Goal: Task Accomplishment & Management: Use online tool/utility

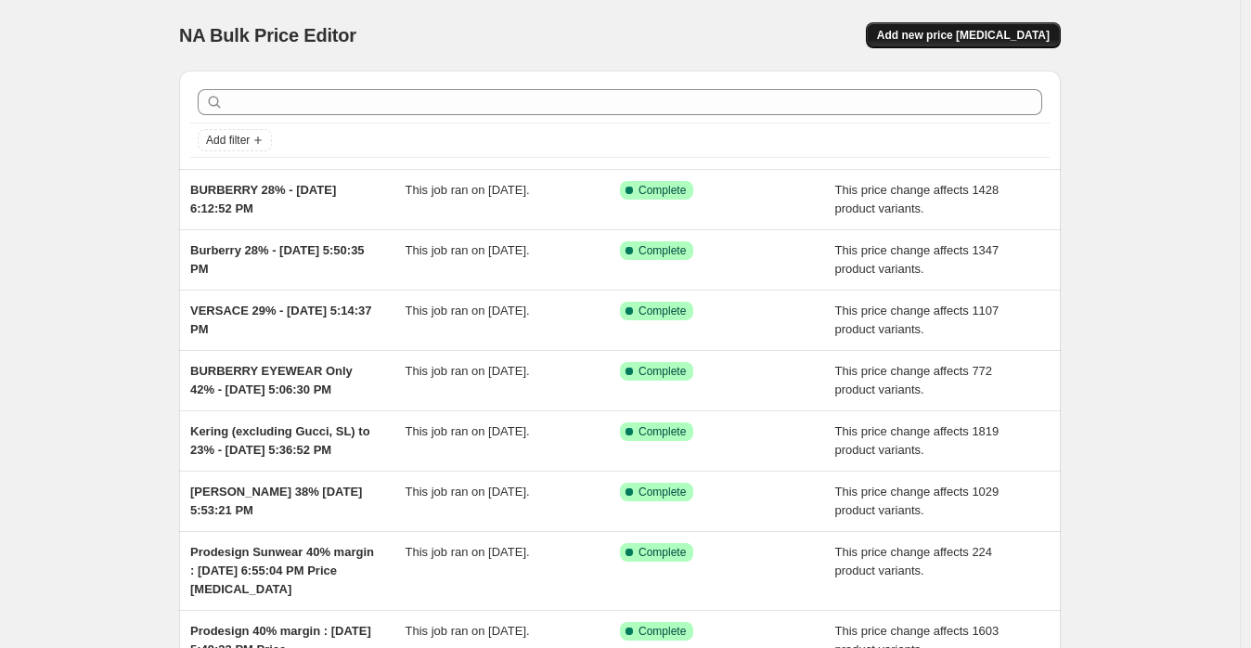
click at [954, 46] on button "Add new price [MEDICAL_DATA]" at bounding box center [963, 35] width 195 height 26
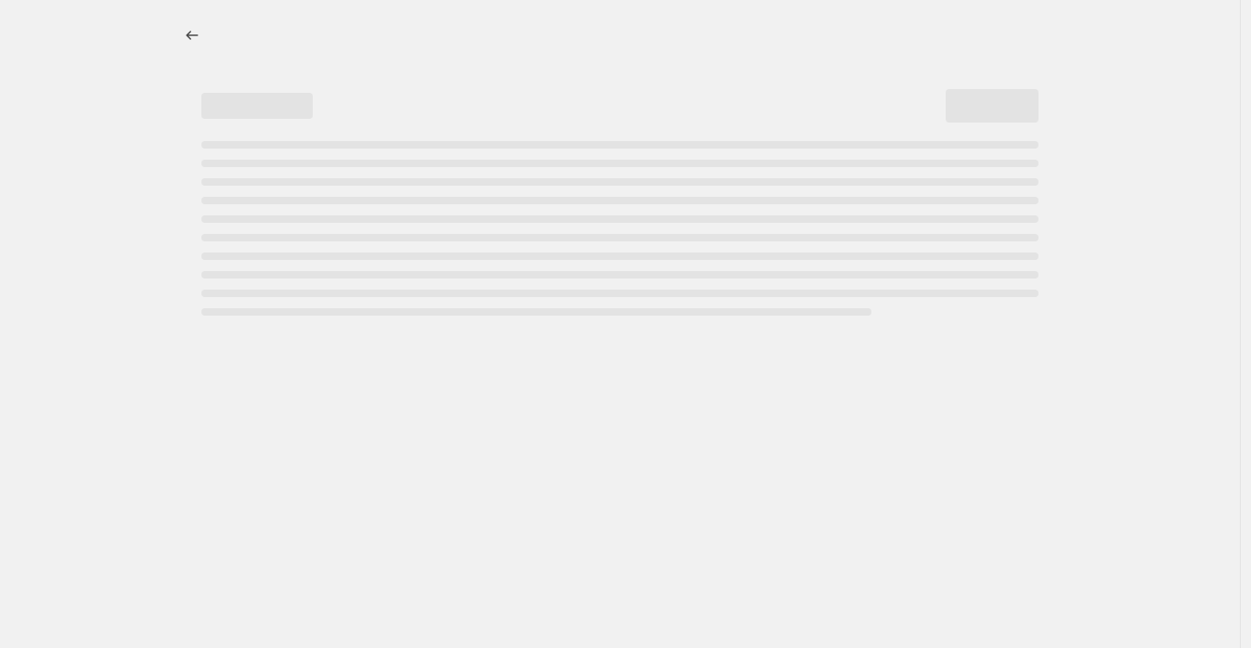
select select "percentage"
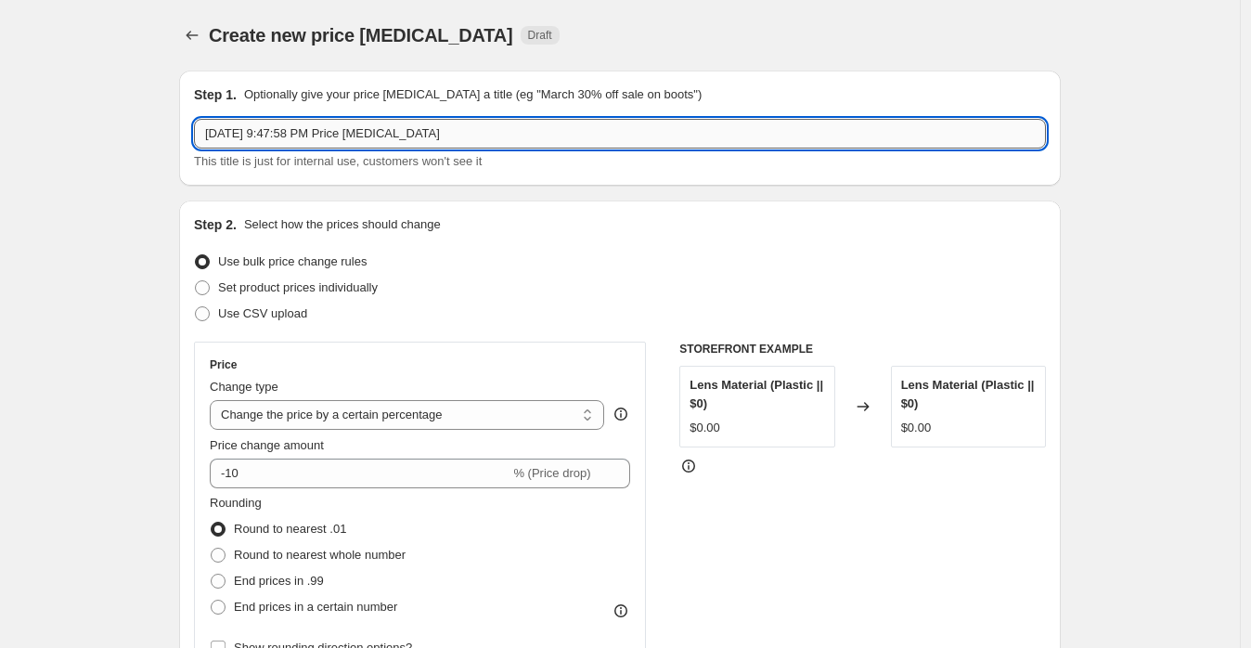
click at [200, 133] on input "Sep 18, 2025, 9:47:58 PM Price change job" at bounding box center [620, 134] width 852 height 30
drag, startPoint x: 418, startPoint y: 140, endPoint x: 672, endPoint y: 117, distance: 255.3
click at [672, 117] on div "Step 1. Optionally give your price change job a title (eg "March 30% off sale o…" at bounding box center [620, 127] width 852 height 85
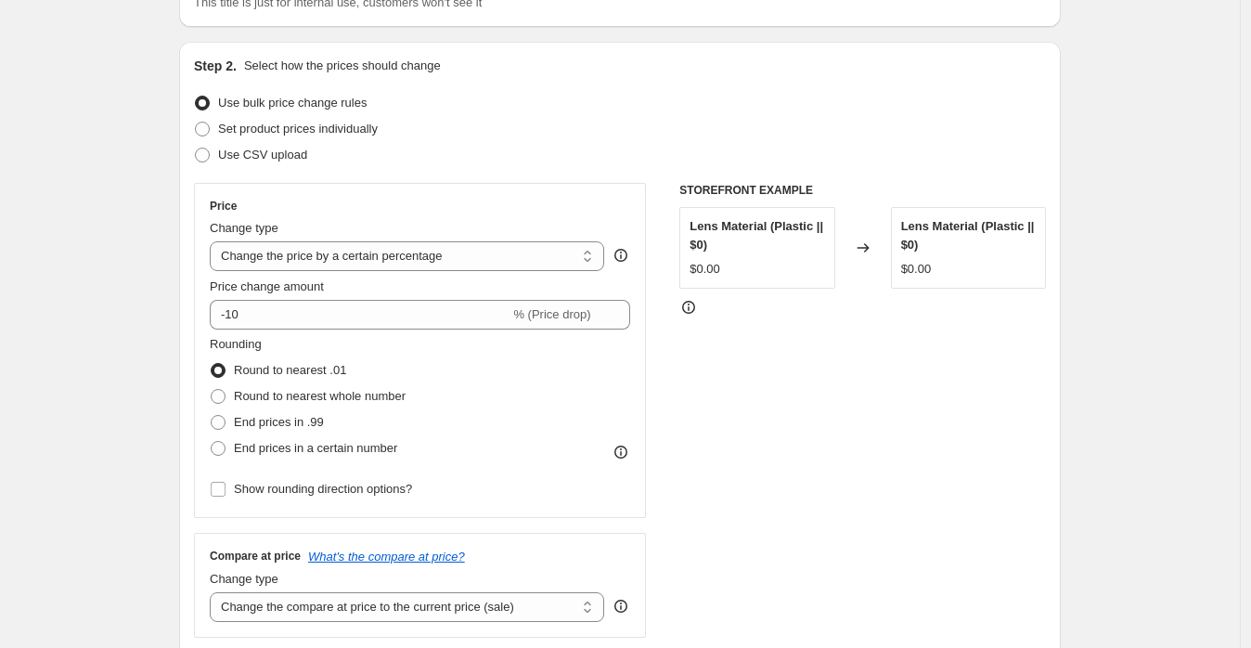
scroll to position [206, 0]
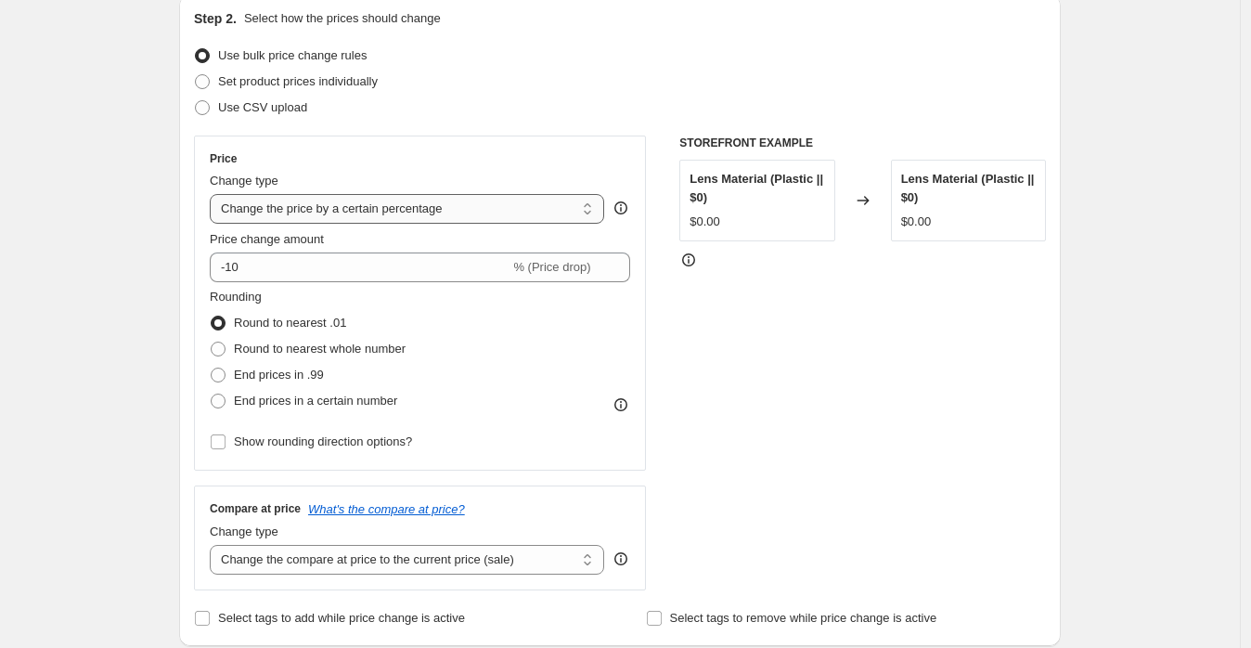
type input "DOLCE 28% - [DATE] 9:47:58 PM"
click at [373, 196] on select "Change the price to a certain amount Change the price by a certain amount Chang…" at bounding box center [407, 209] width 394 height 30
select select "margin"
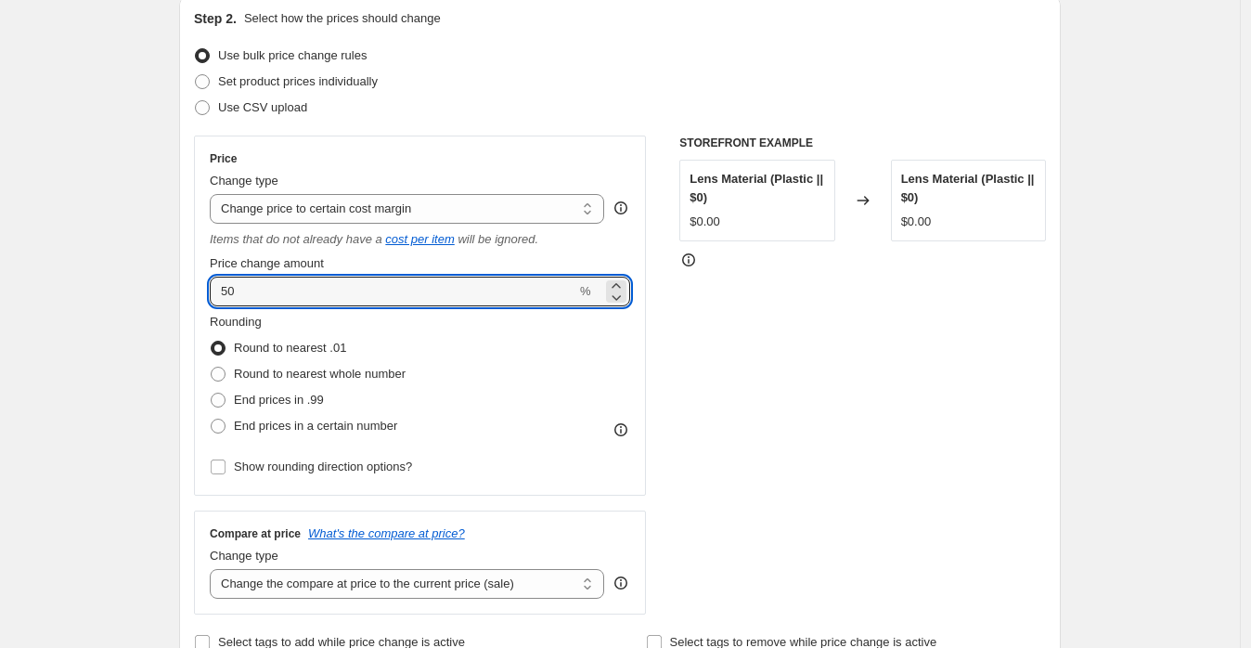
drag, startPoint x: 254, startPoint y: 297, endPoint x: 163, endPoint y: 276, distance: 93.2
type input "28"
click at [321, 379] on span "Round to nearest whole number" at bounding box center [320, 373] width 172 height 14
click at [212, 367] on input "Round to nearest whole number" at bounding box center [211, 366] width 1 height 1
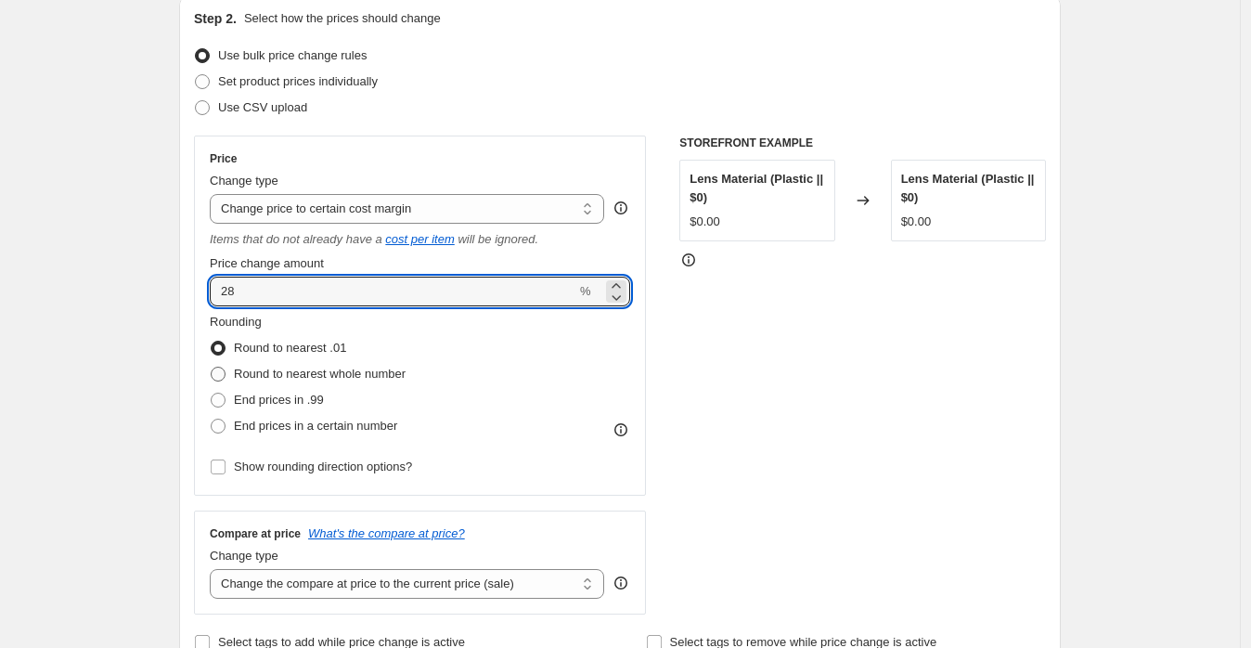
radio input "true"
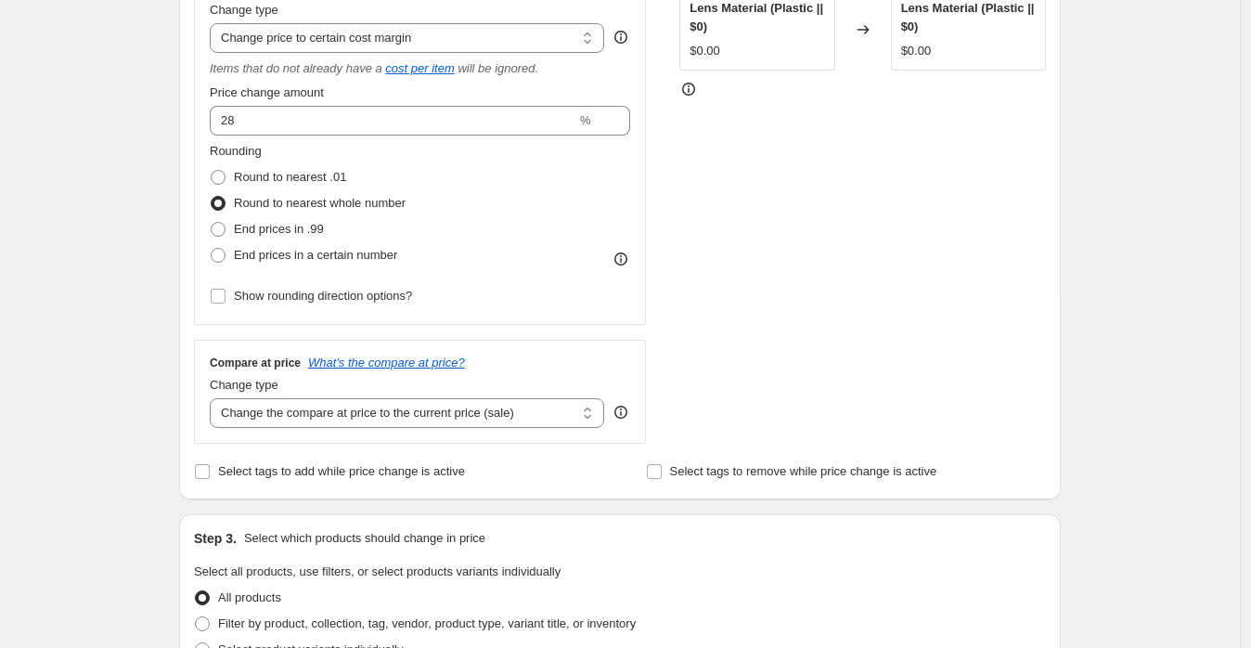
scroll to position [412, 0]
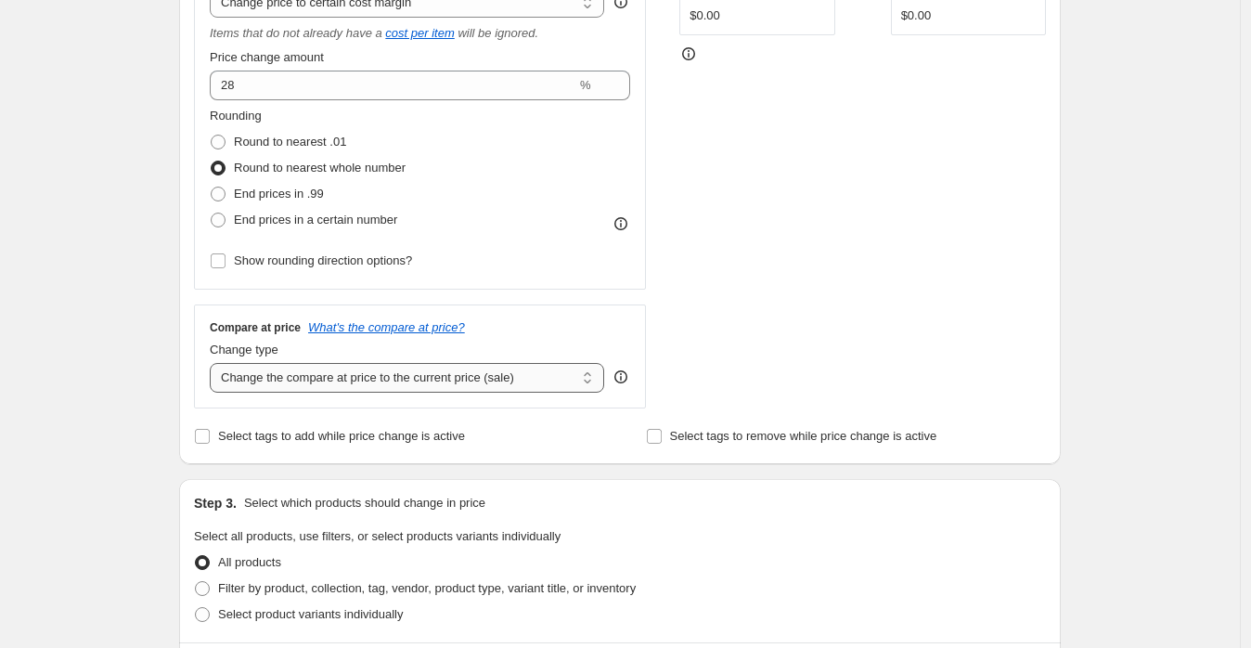
click at [508, 377] on select "Change the compare at price to the current price (sale) Change the compare at p…" at bounding box center [407, 378] width 394 height 30
select select "no_change"
click at [214, 364] on select "Change the compare at price to the current price (sale) Change the compare at p…" at bounding box center [407, 378] width 394 height 30
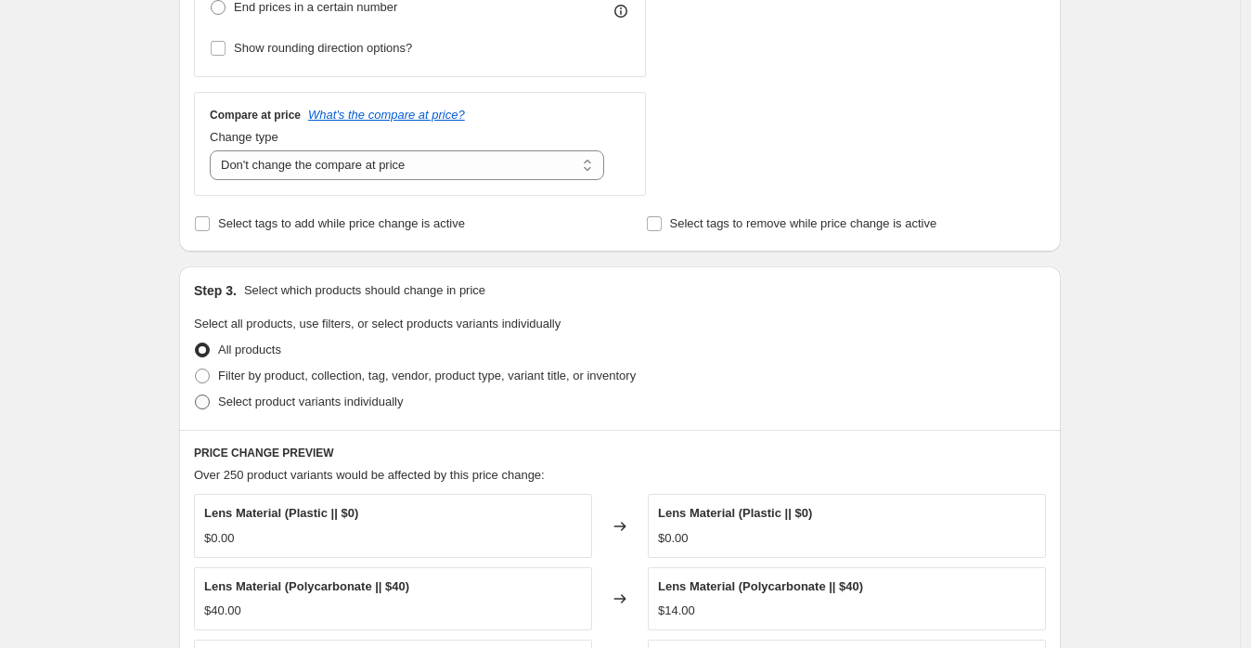
scroll to position [721, 0]
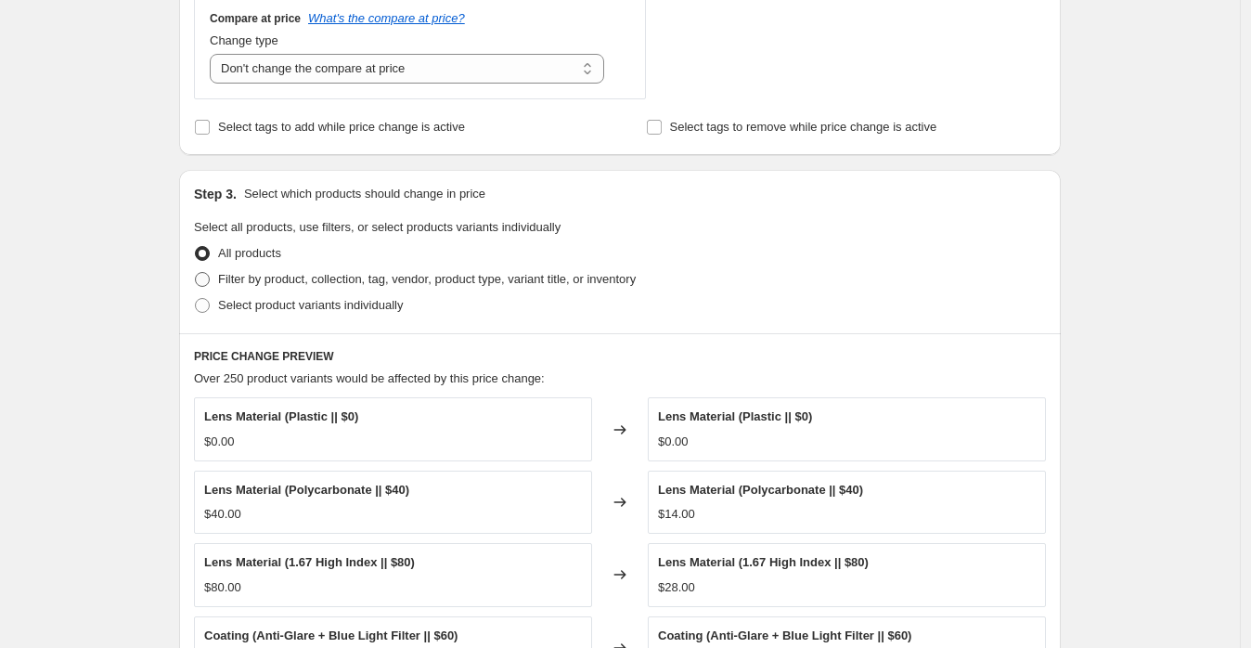
click at [363, 289] on span "Filter by product, collection, tag, vendor, product type, variant title, or inv…" at bounding box center [427, 279] width 418 height 19
click at [196, 273] on input "Filter by product, collection, tag, vendor, product type, variant title, or inv…" at bounding box center [195, 272] width 1 height 1
radio input "true"
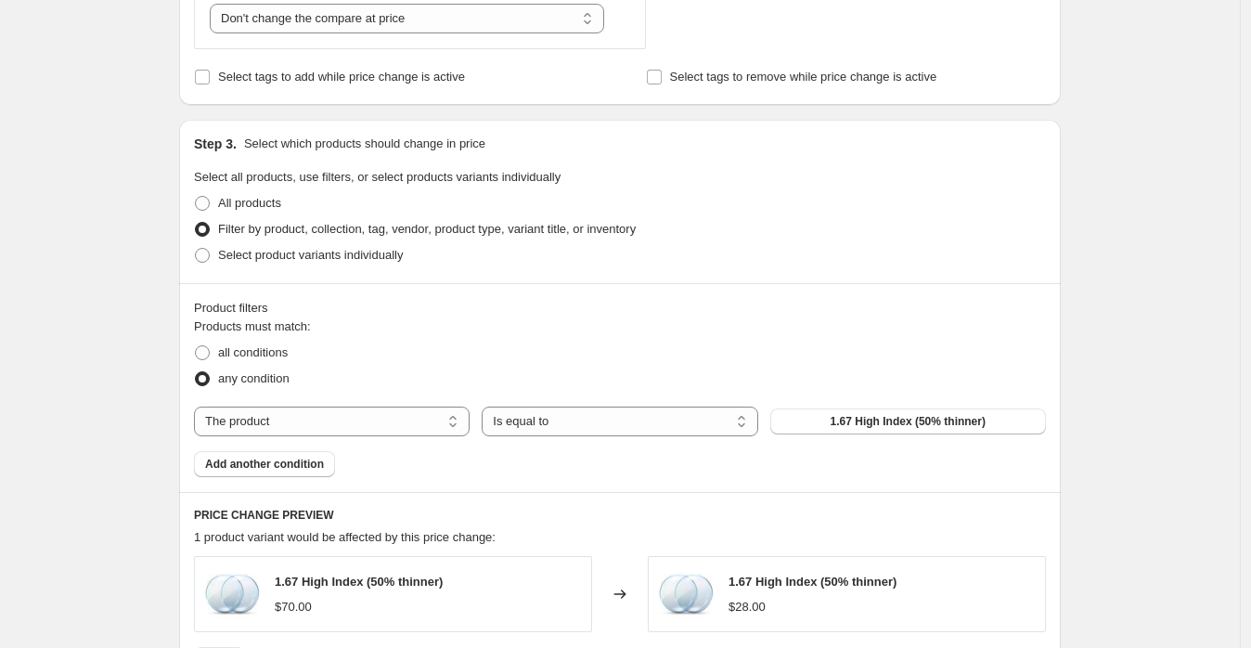
scroll to position [824, 0]
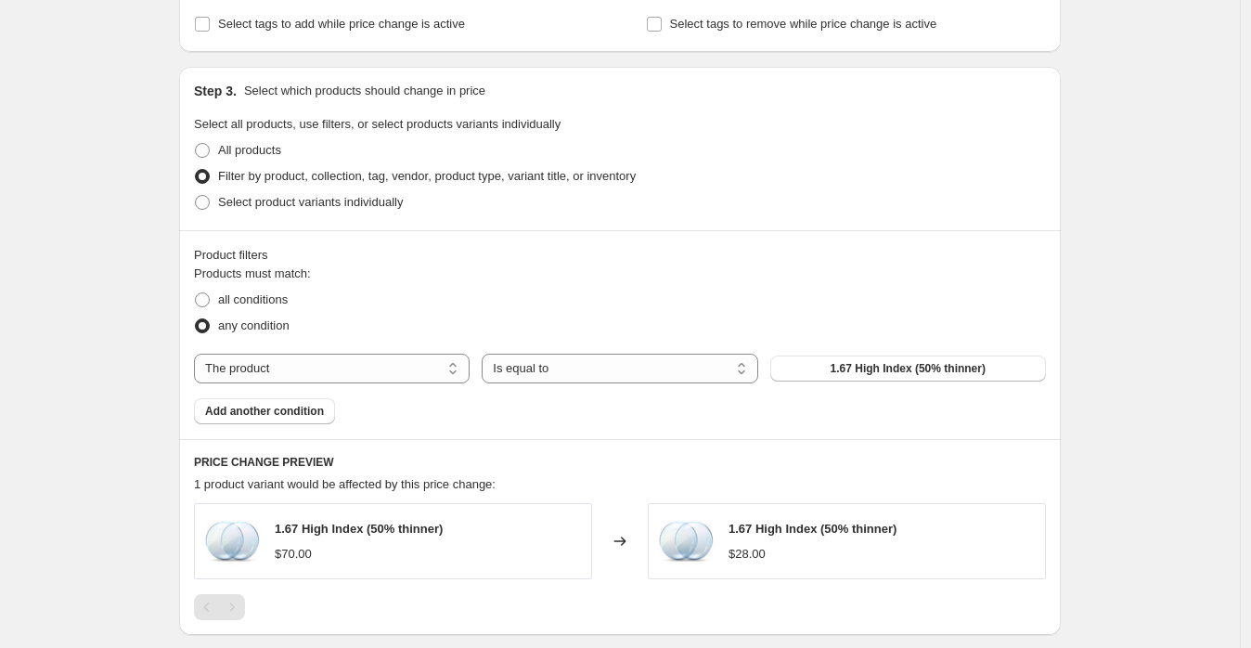
click at [382, 352] on div "Products must match: all conditions any condition The product The product's col…" at bounding box center [620, 344] width 852 height 160
click at [396, 366] on select "The product The product's collection The product's tag The product's vendor The…" at bounding box center [332, 369] width 276 height 30
select select "vendor"
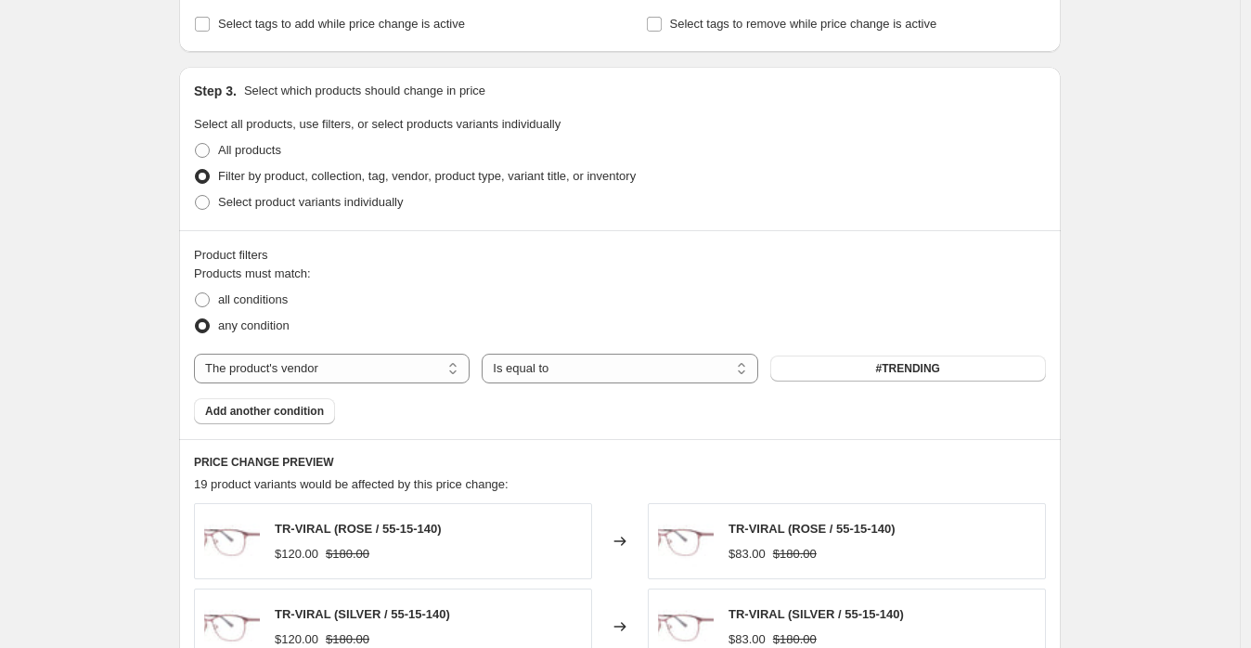
click at [880, 376] on button "#TRENDING" at bounding box center [908, 368] width 276 height 26
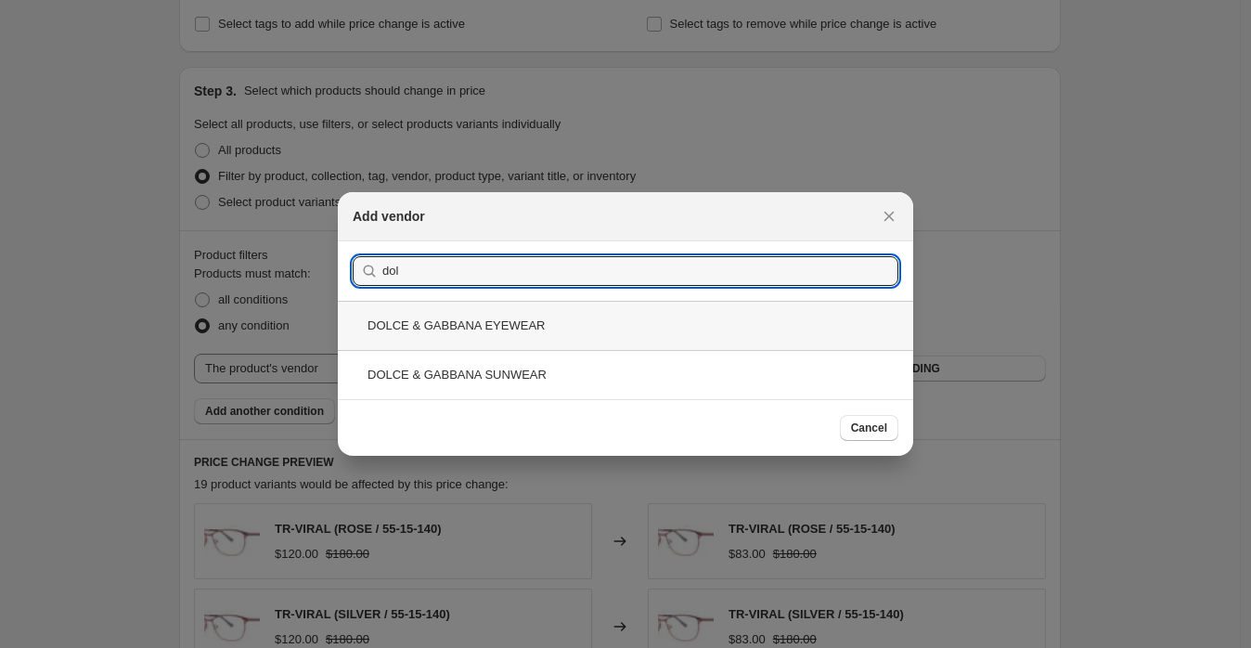
type input "dol"
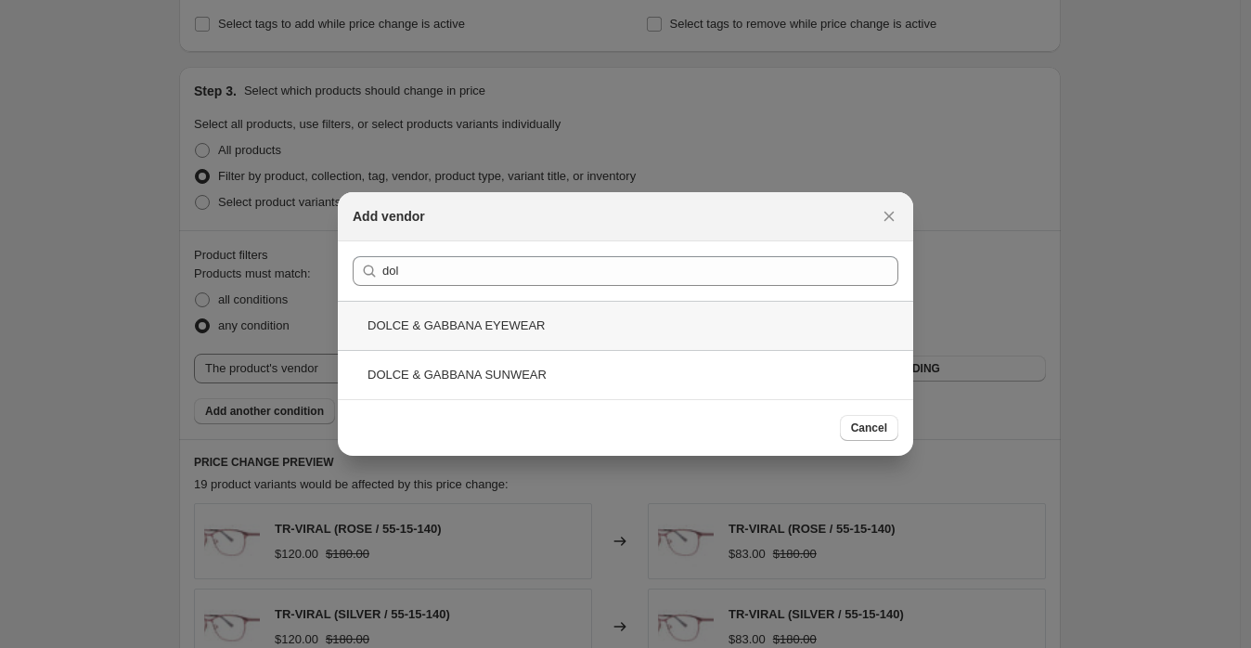
click at [452, 330] on div "DOLCE & GABBANA EYEWEAR" at bounding box center [625, 325] width 575 height 49
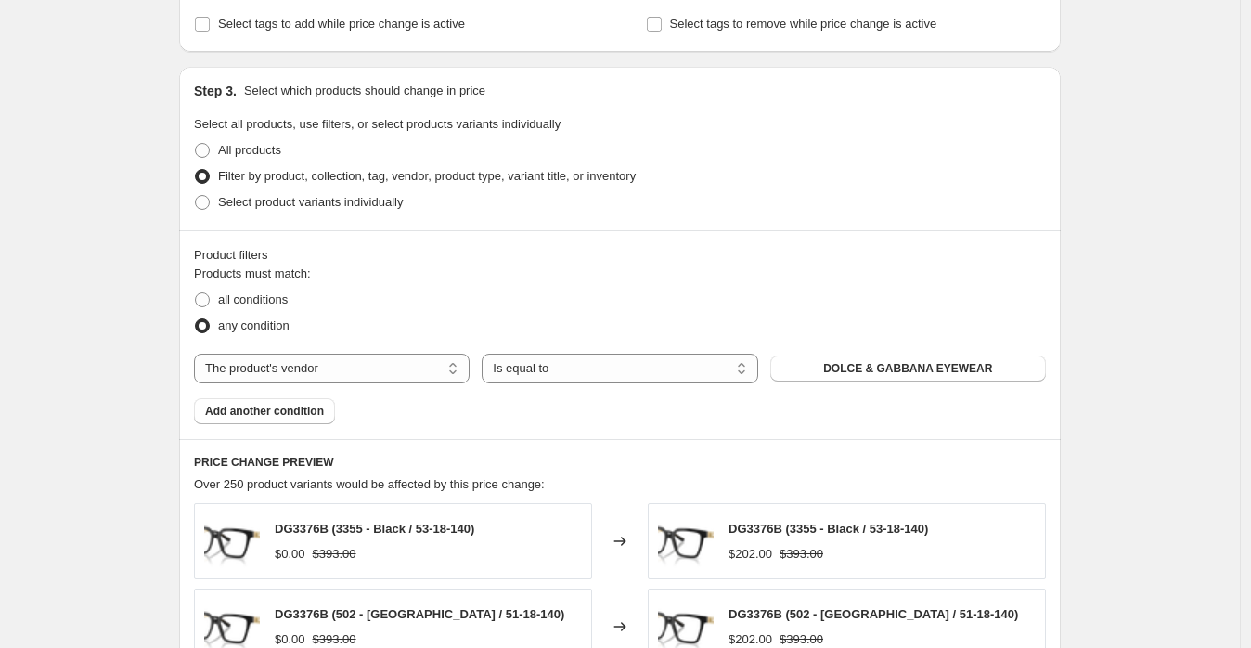
click at [290, 414] on span "Add another condition" at bounding box center [264, 411] width 119 height 15
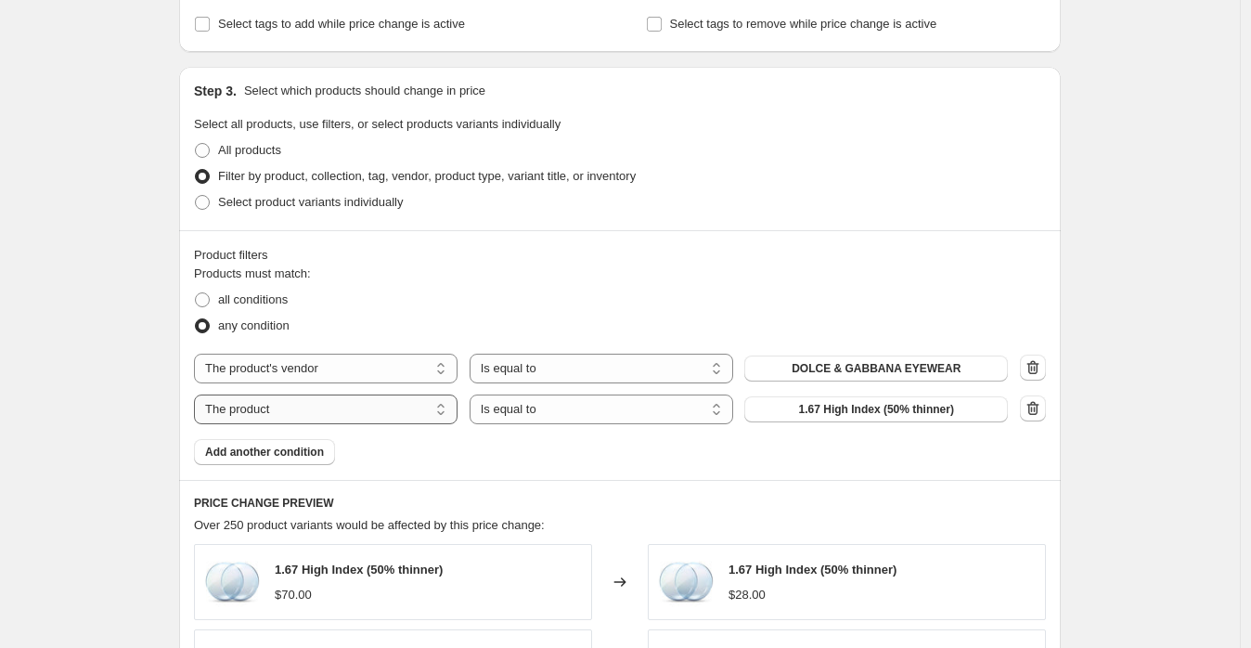
click at [404, 420] on select "The product The product's collection The product's tag The product's vendor The…" at bounding box center [326, 409] width 264 height 30
select select "vendor"
click at [826, 402] on button "#TRENDING" at bounding box center [876, 409] width 264 height 26
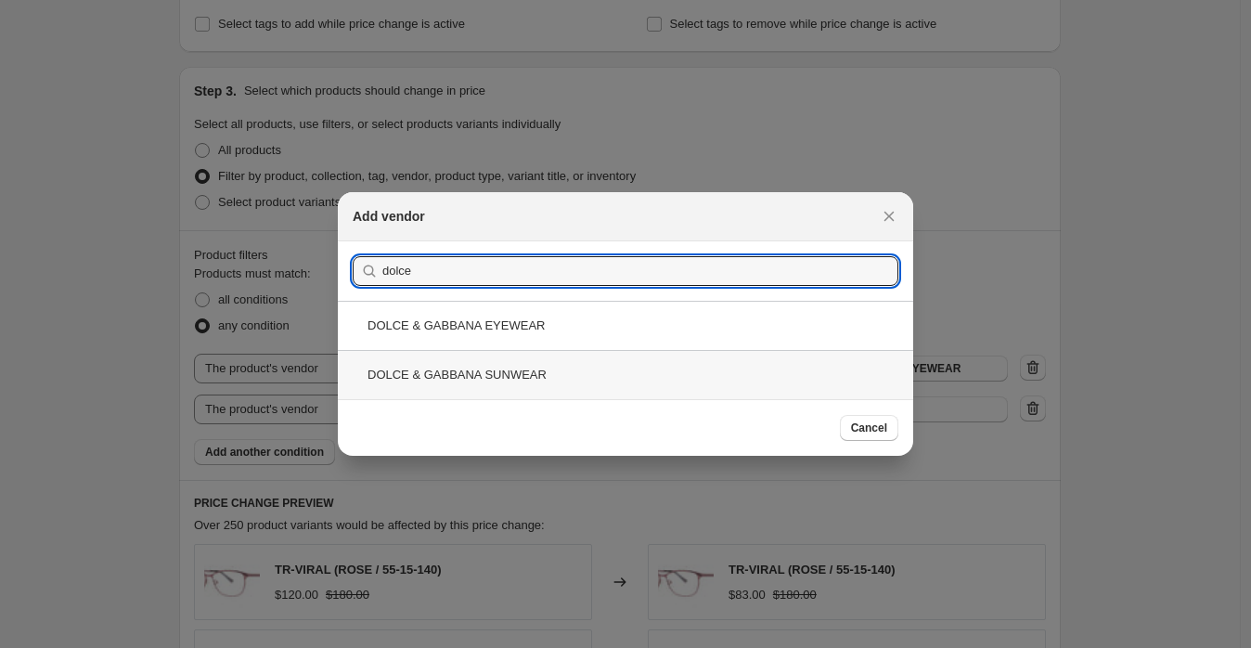
type input "dolce"
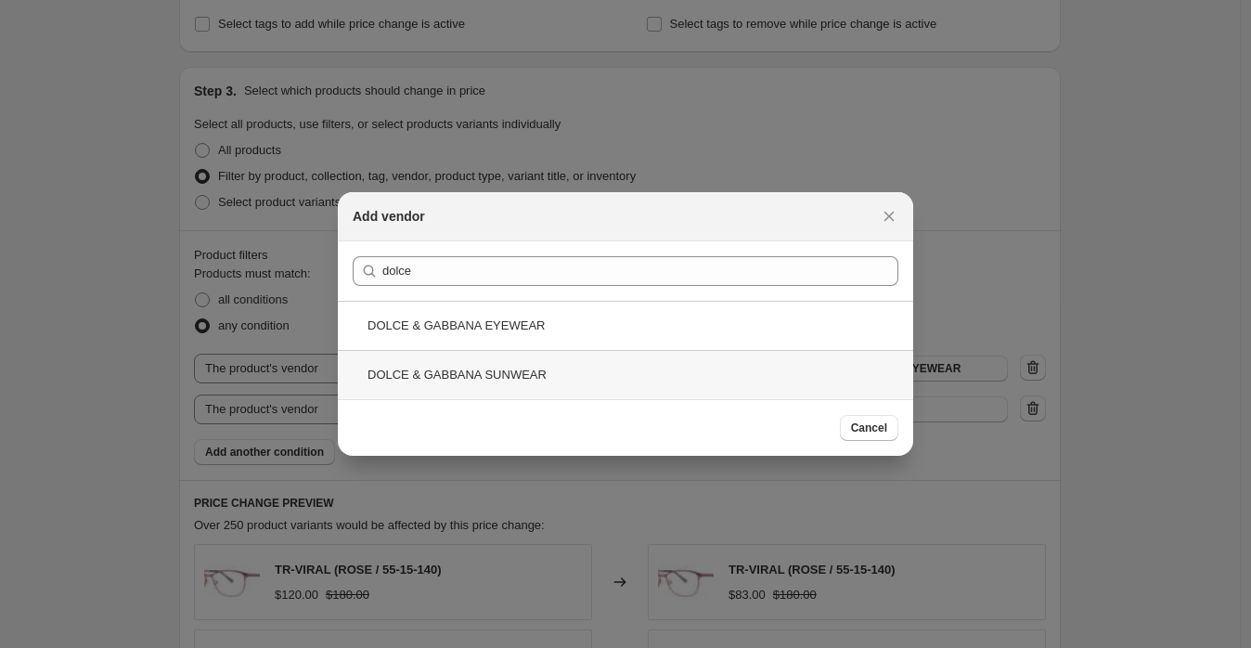
click at [577, 373] on div "DOLCE & GABBANA SUNWEAR" at bounding box center [625, 374] width 575 height 49
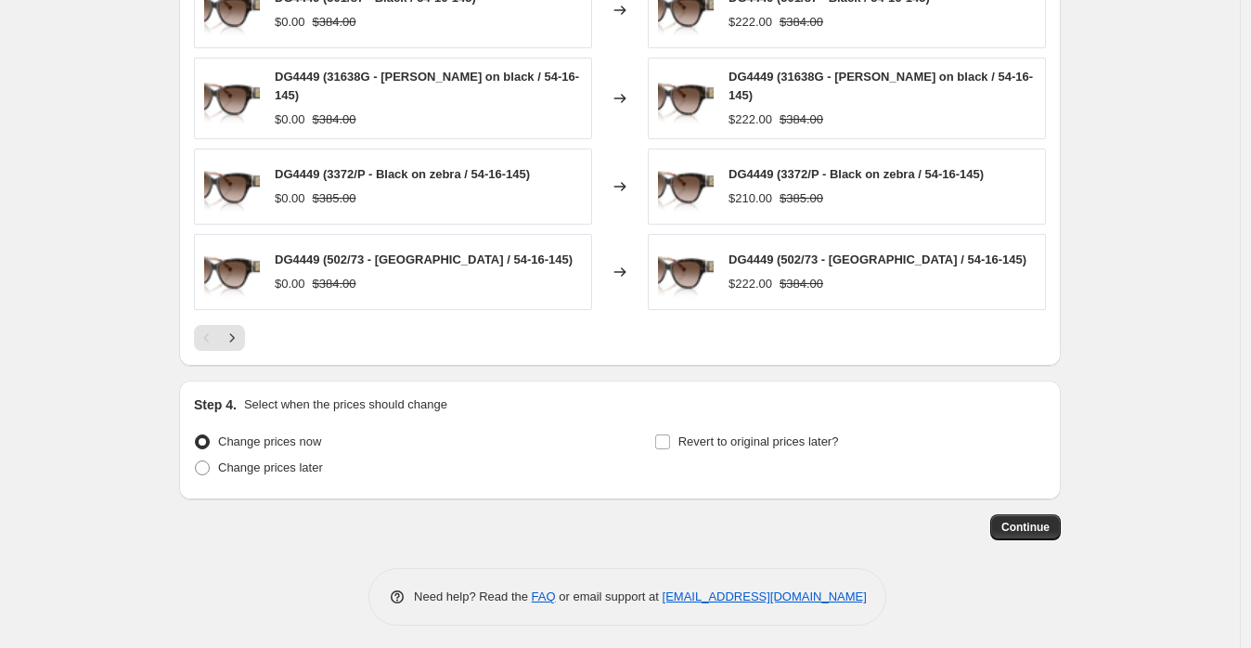
scroll to position [1488, 0]
click at [1009, 532] on button "Continue" at bounding box center [1025, 526] width 71 height 26
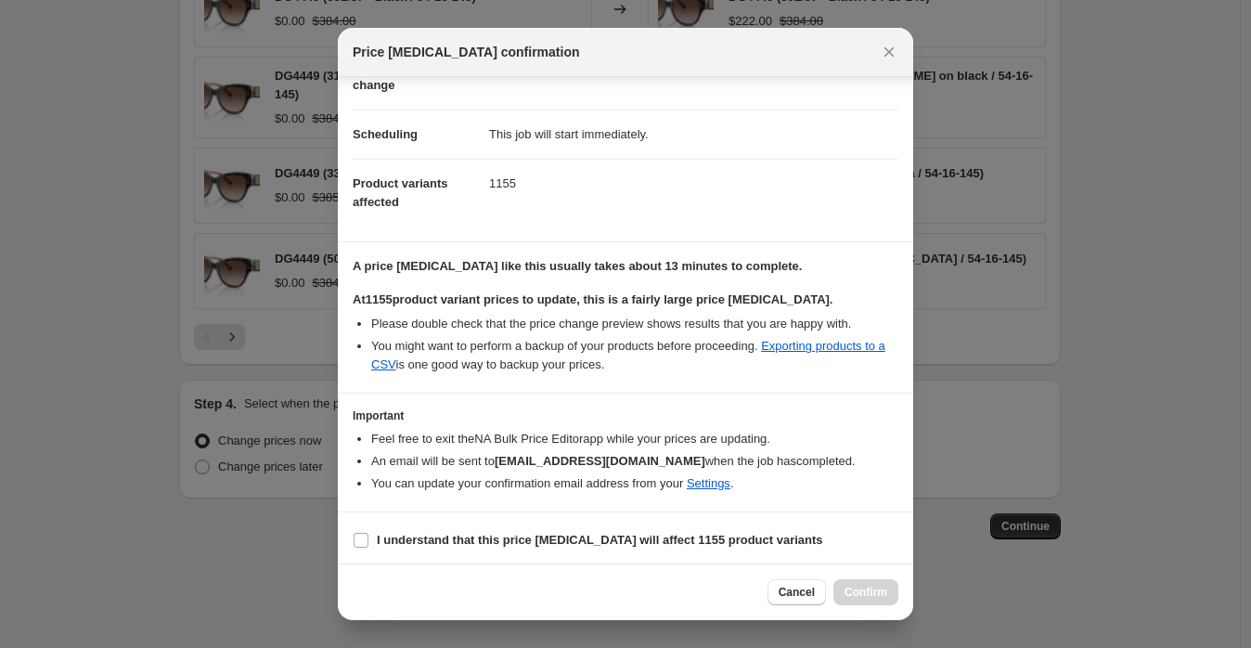
scroll to position [121, 0]
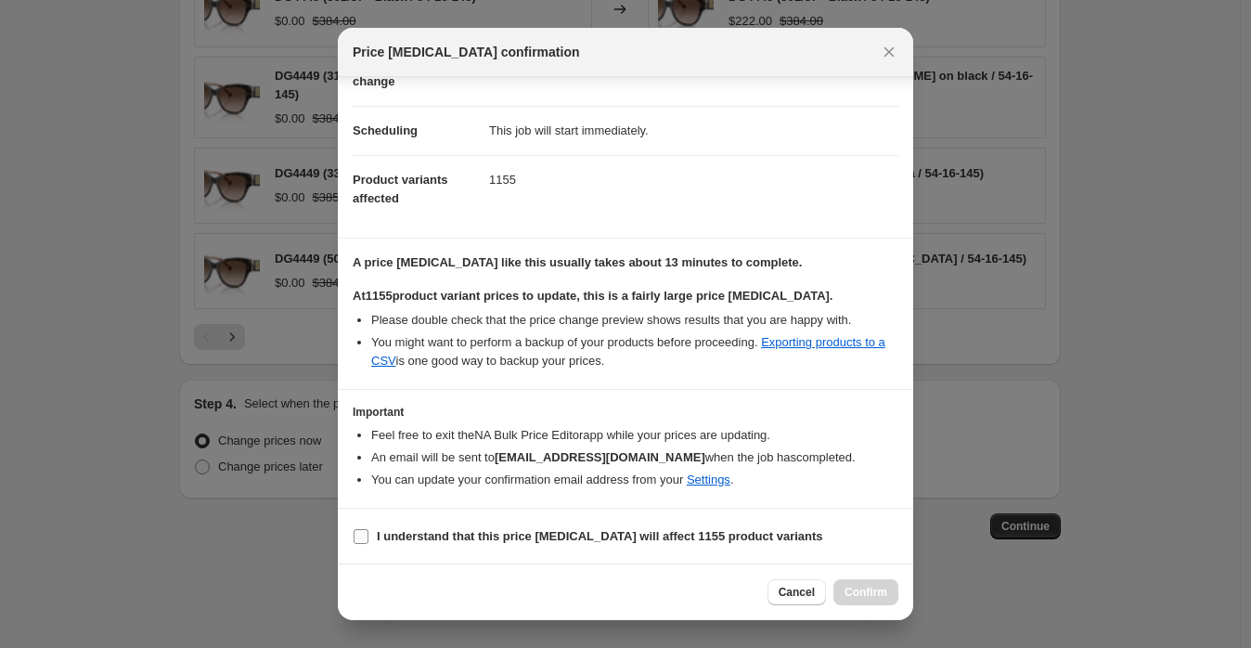
click at [651, 530] on b "I understand that this price change job will affect 1155 product variants" at bounding box center [600, 536] width 446 height 14
click at [368, 530] on input "I understand that this price change job will affect 1155 product variants" at bounding box center [361, 536] width 15 height 15
checkbox input "true"
click at [863, 584] on button "Confirm" at bounding box center [865, 592] width 65 height 26
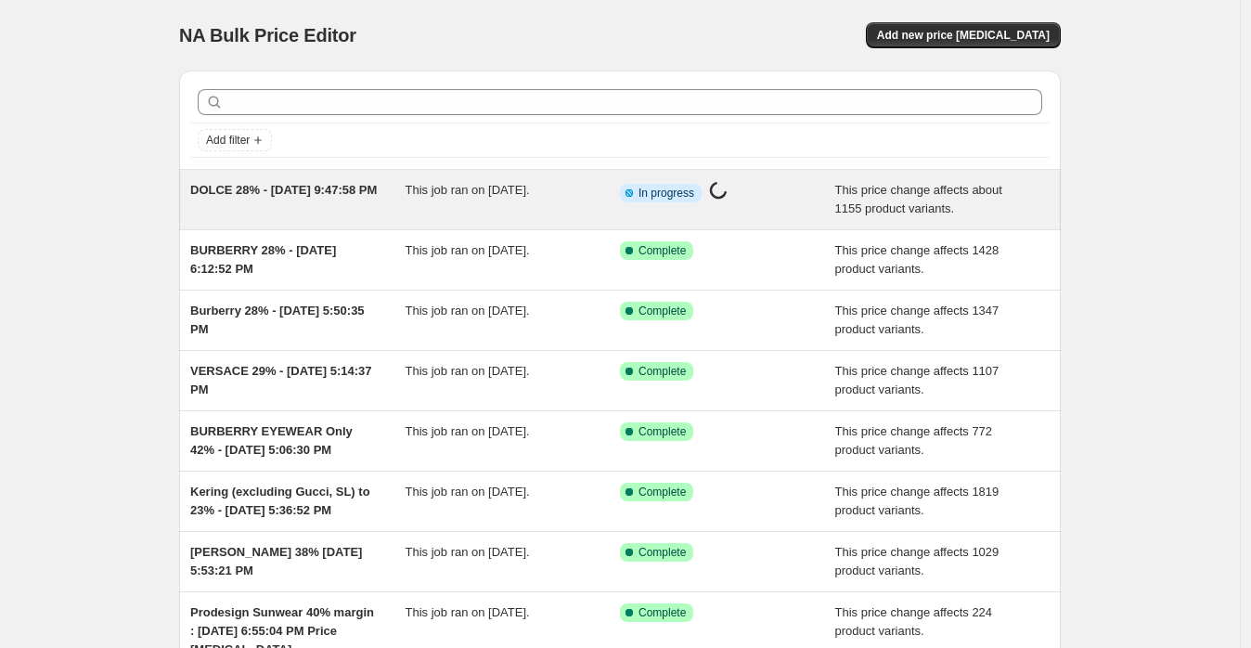
click at [482, 187] on span "This job ran on [DATE]." at bounding box center [467, 190] width 124 height 14
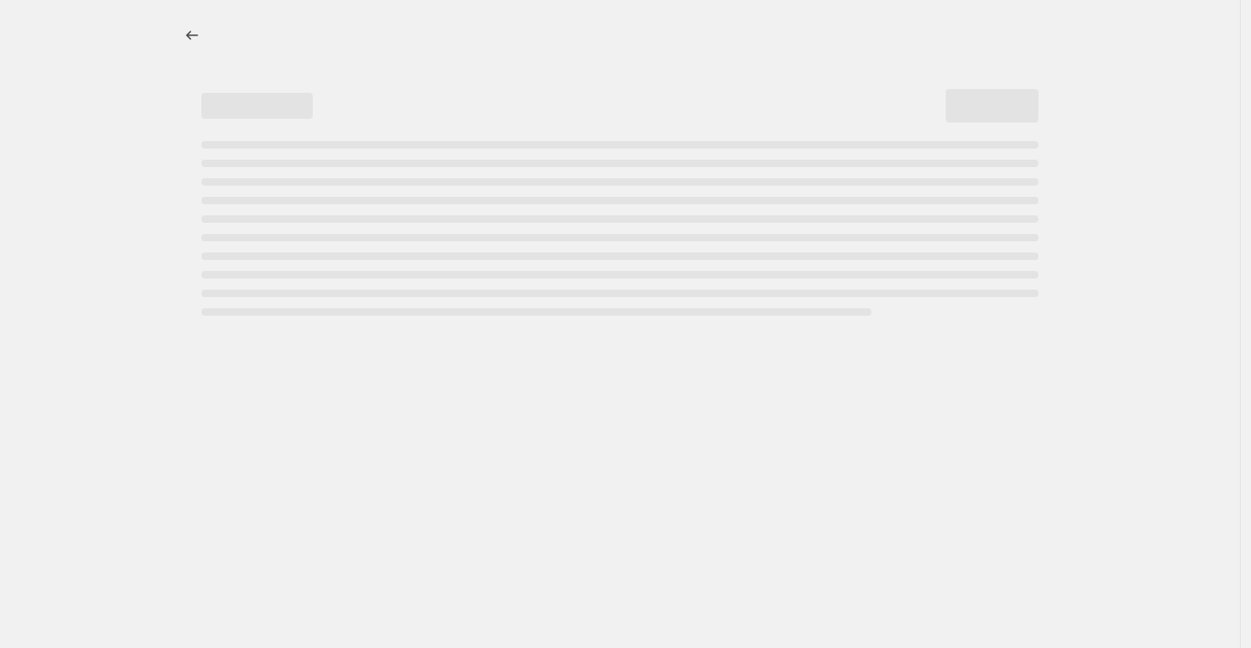
select select "margin"
select select "no_change"
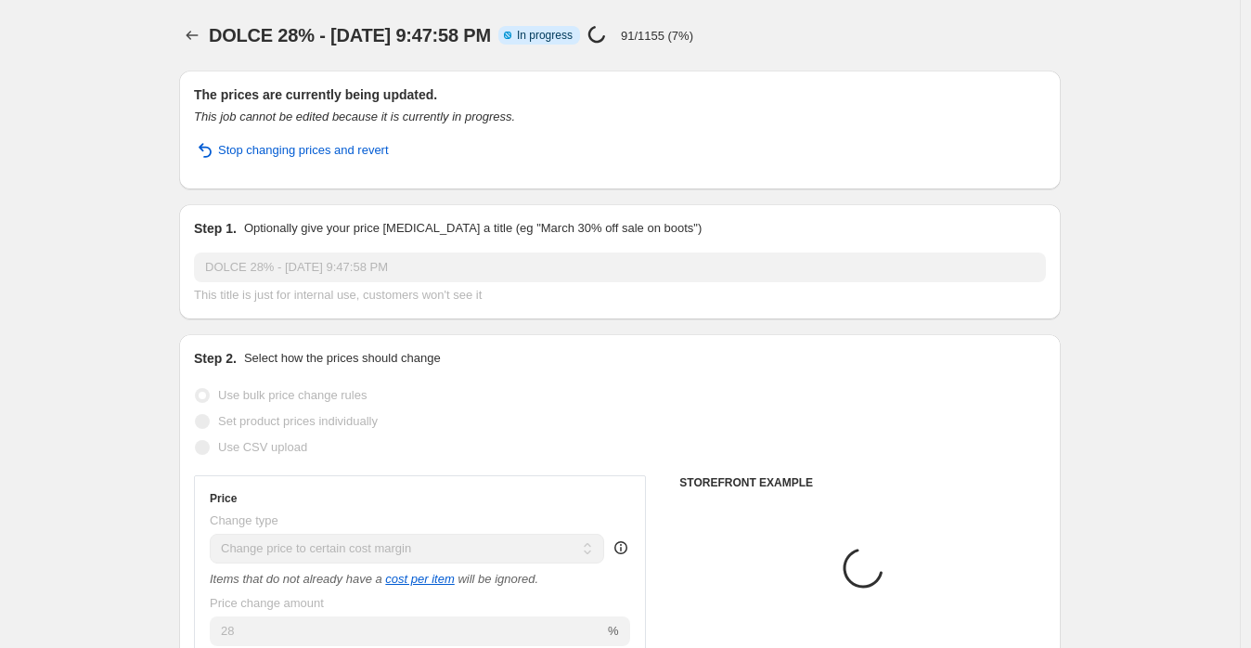
select select "vendor"
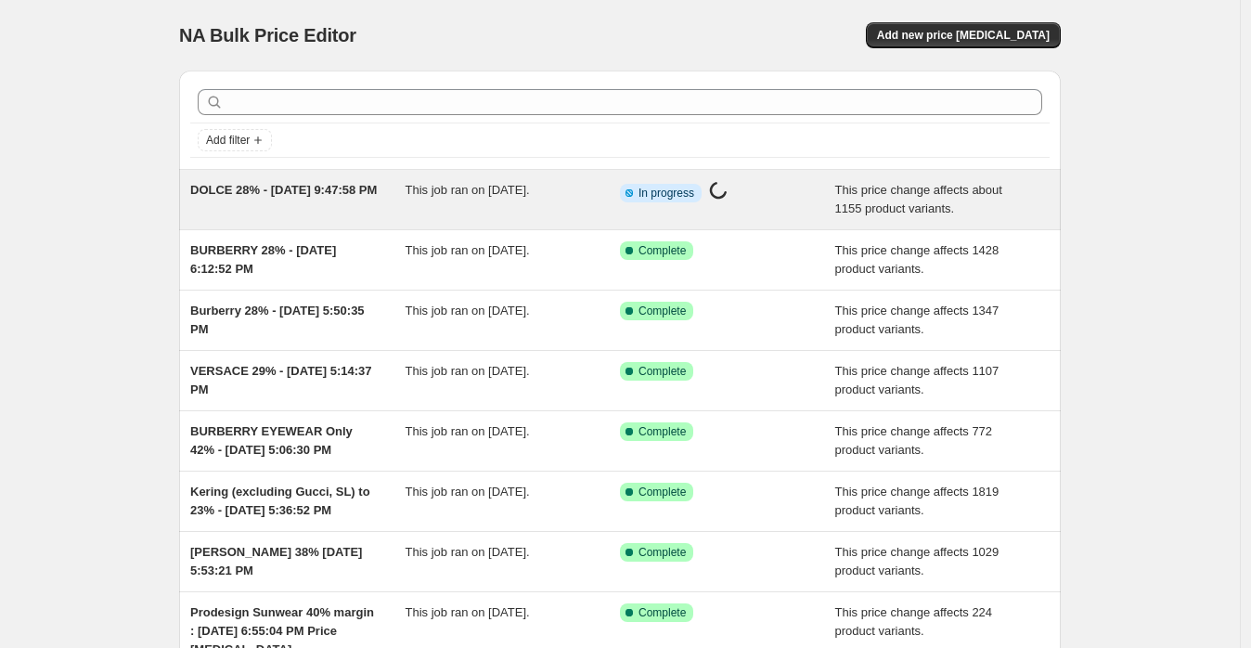
click at [446, 208] on div "This job ran on [DATE]." at bounding box center [512, 199] width 215 height 37
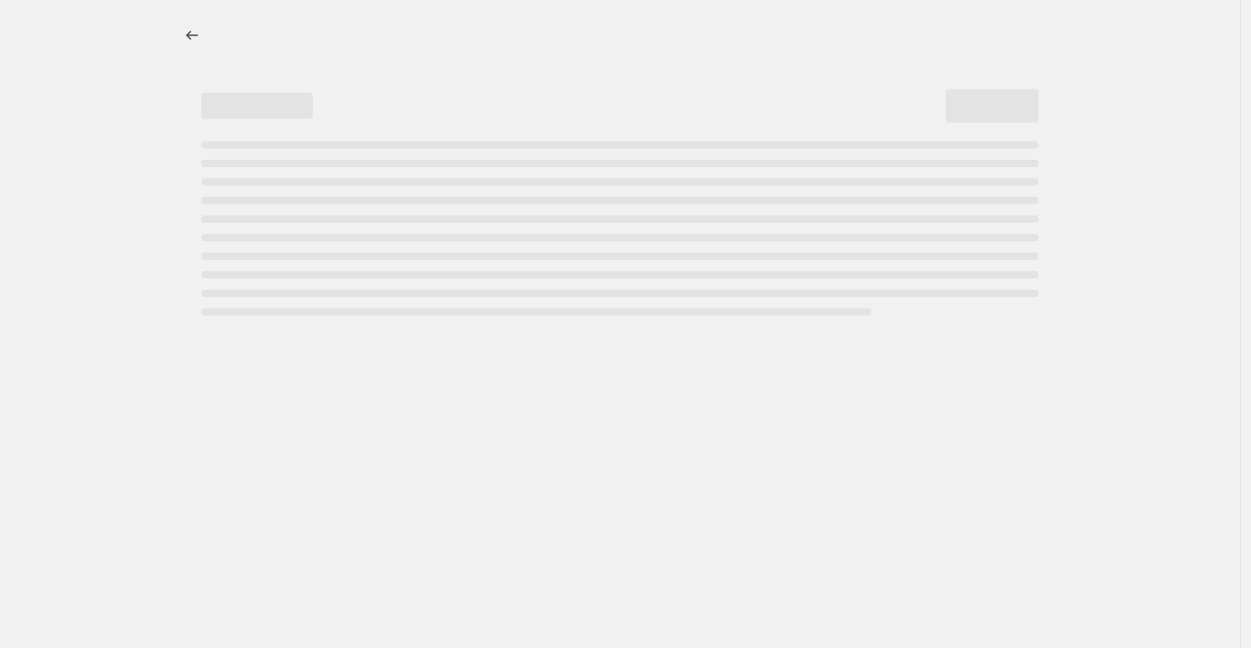
select select "margin"
select select "no_change"
select select "vendor"
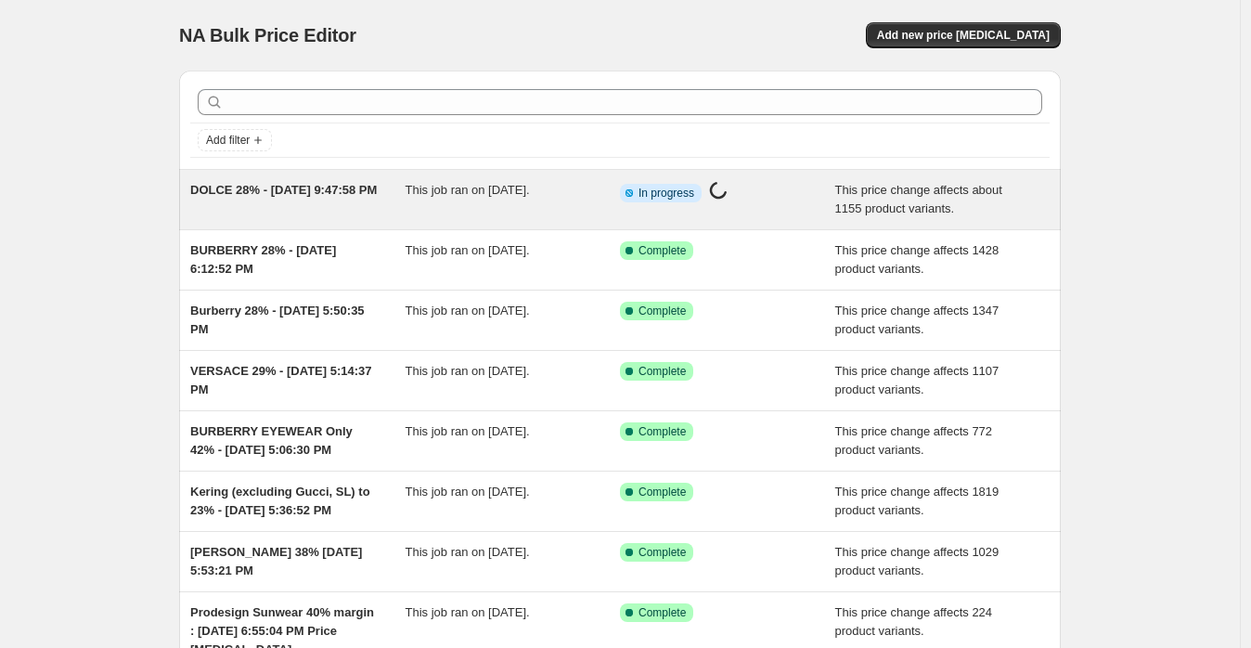
click at [349, 195] on div "DOLCE 28% - [DATE] 9:47:58 PM" at bounding box center [297, 199] width 215 height 37
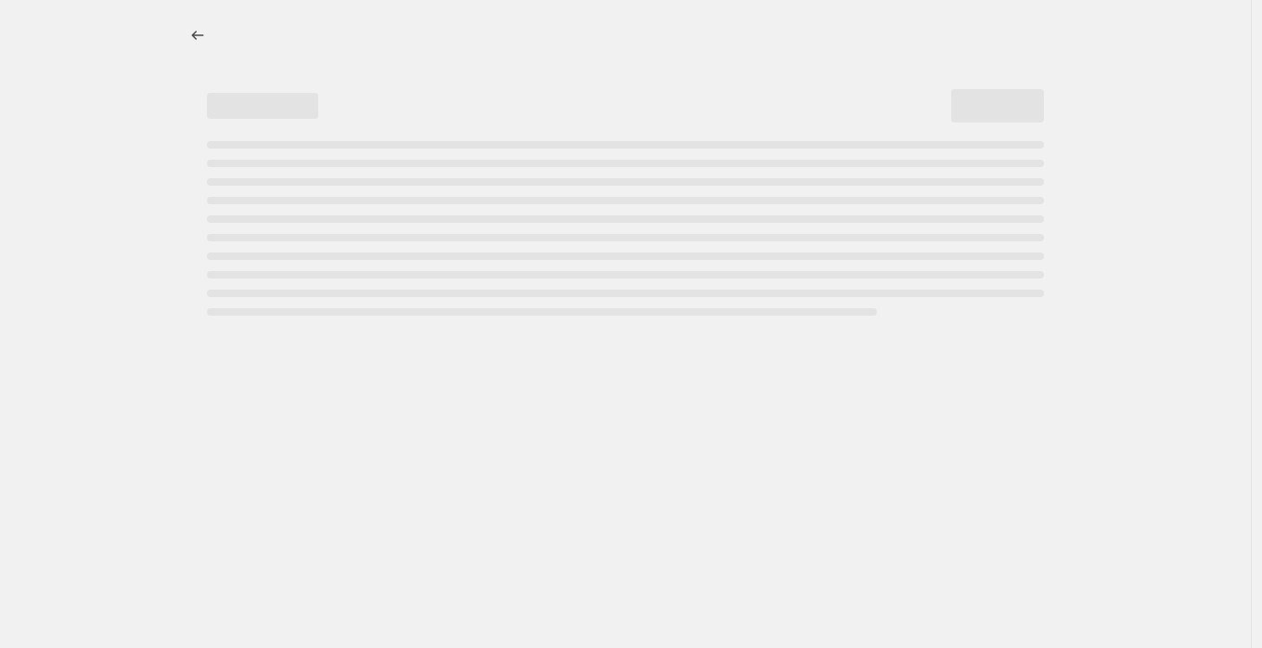
select select "margin"
select select "no_change"
select select "vendor"
select select "margin"
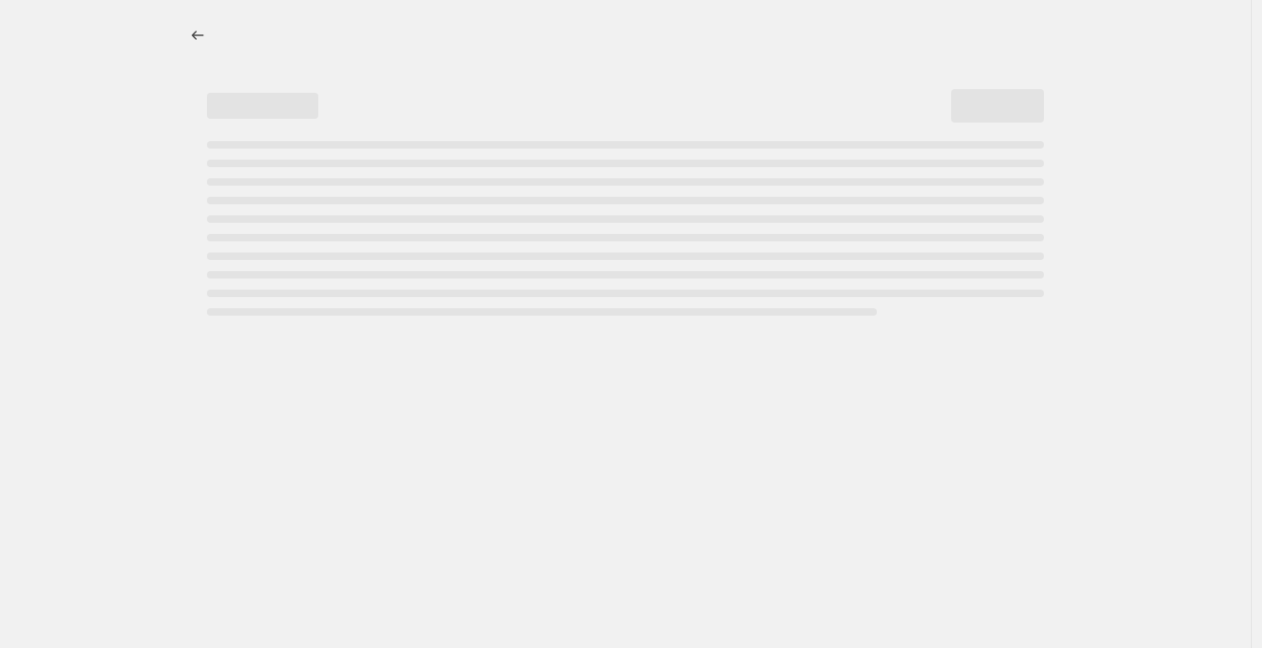
select select "no_change"
select select "vendor"
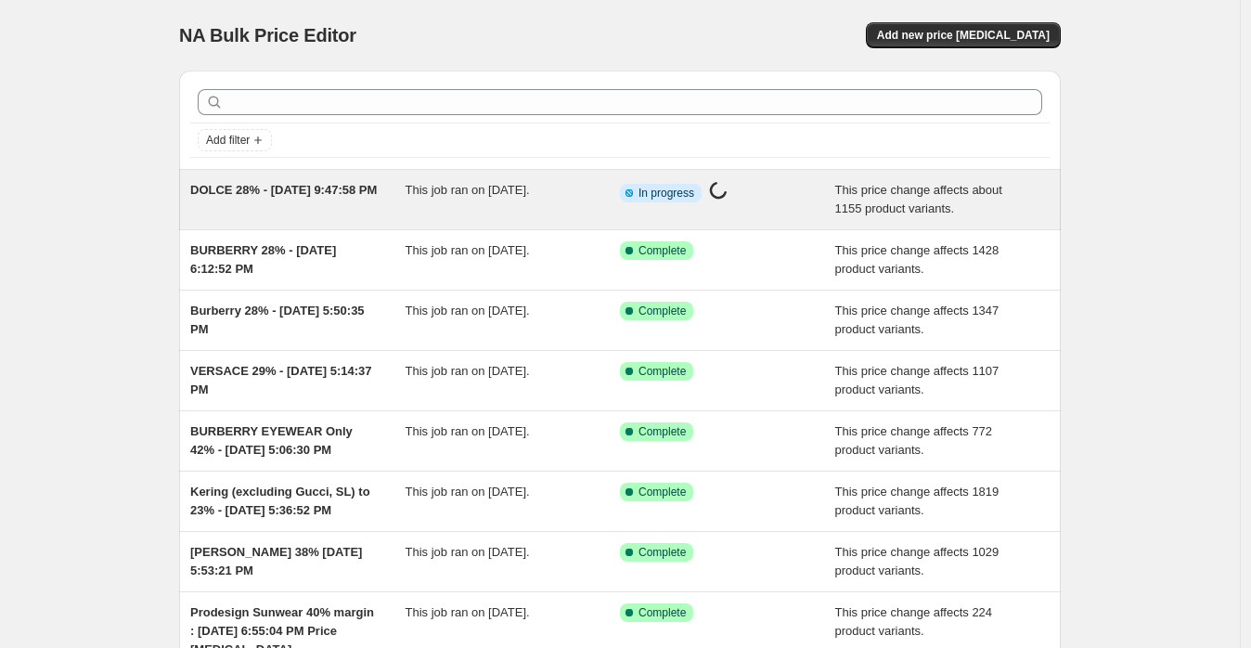
click at [286, 209] on div "DOLCE 28% - [DATE] 9:47:58 PM" at bounding box center [297, 199] width 215 height 37
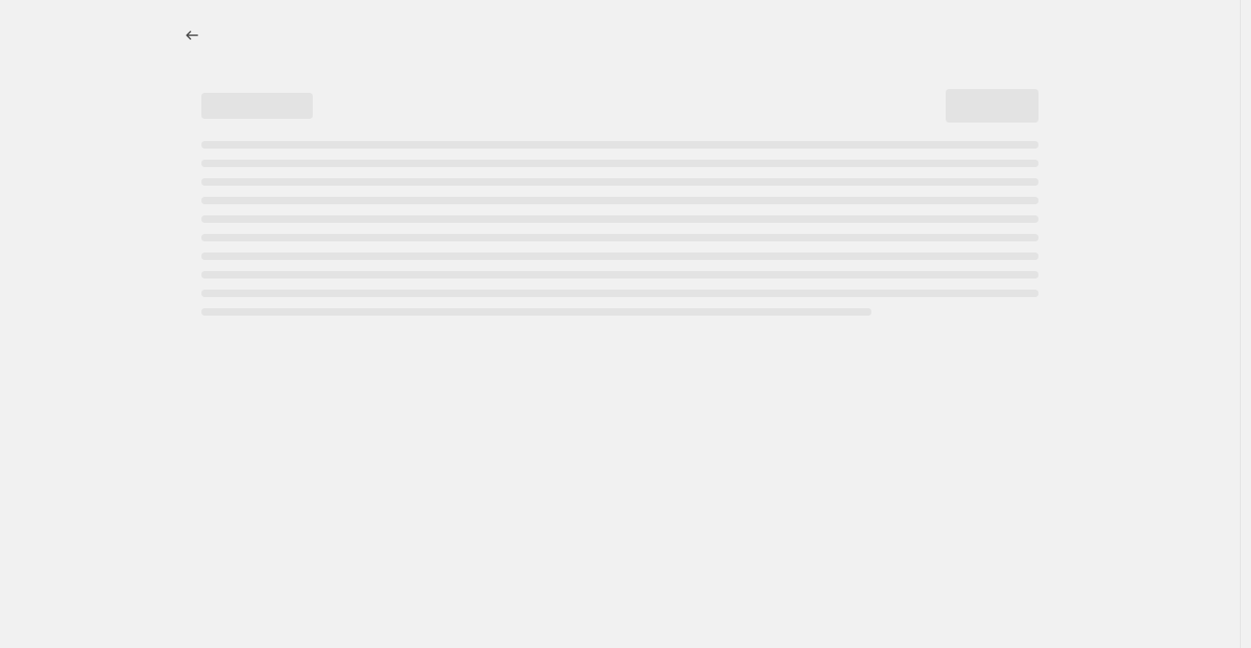
select select "margin"
select select "no_change"
select select "vendor"
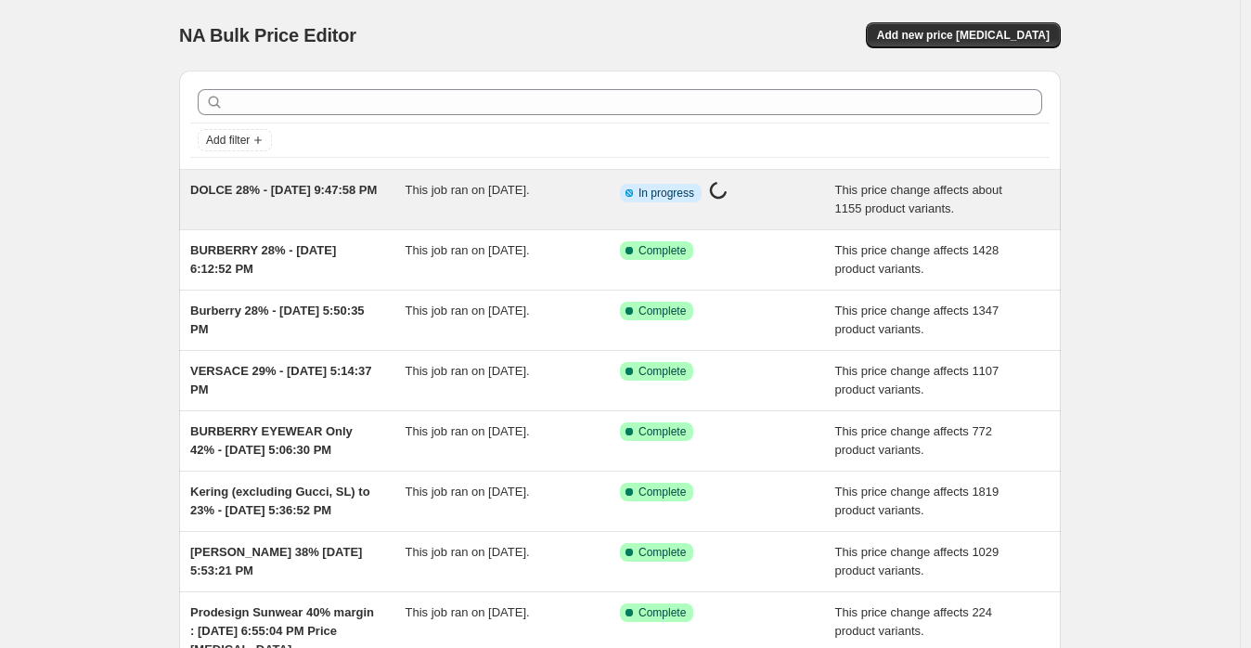
click at [416, 195] on span "This job ran on [DATE]." at bounding box center [467, 190] width 124 height 14
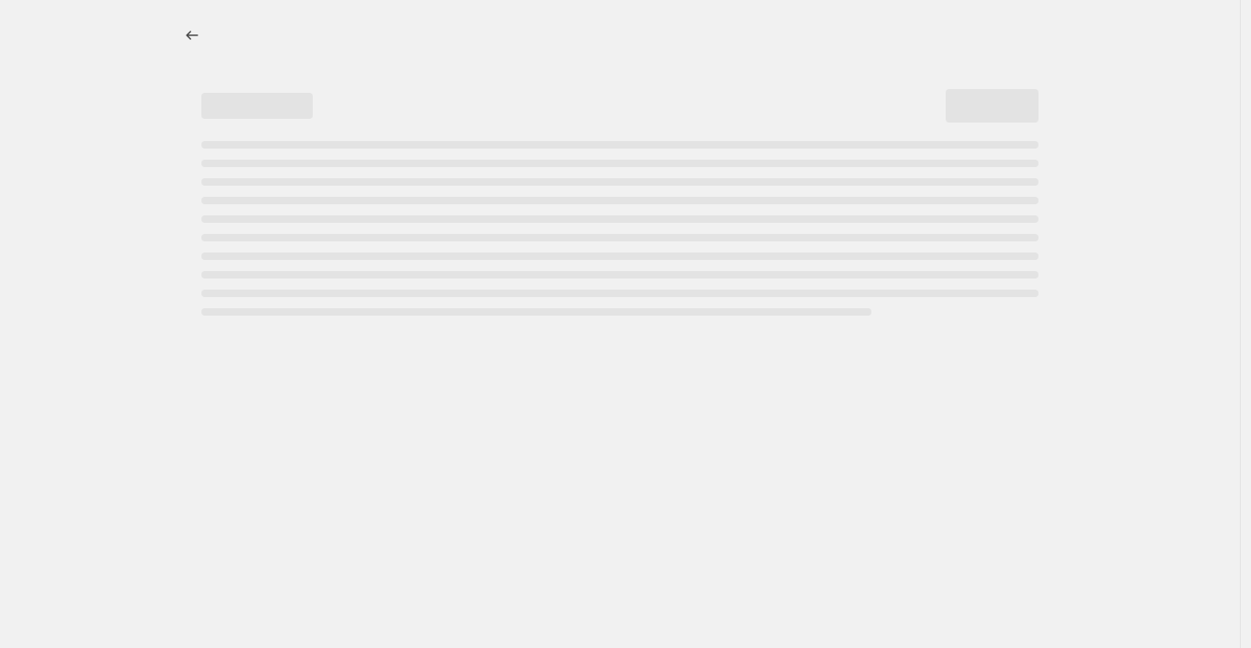
select select "margin"
select select "no_change"
select select "vendor"
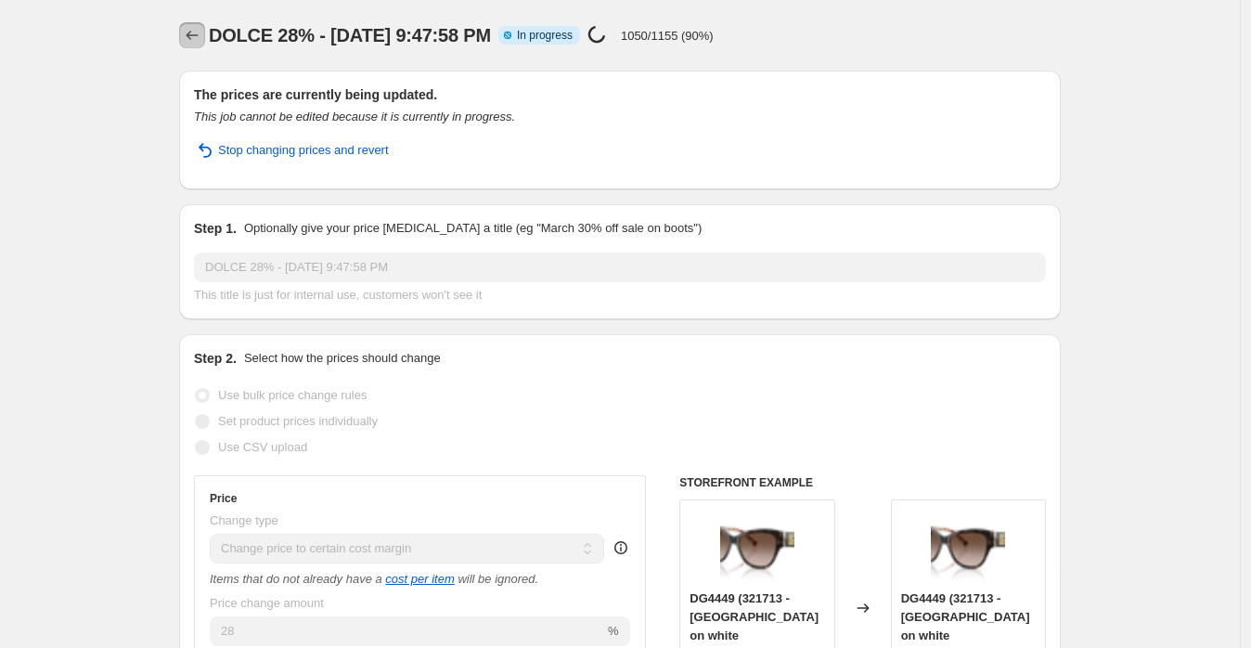
click at [201, 39] on icon "Price change jobs" at bounding box center [192, 35] width 19 height 19
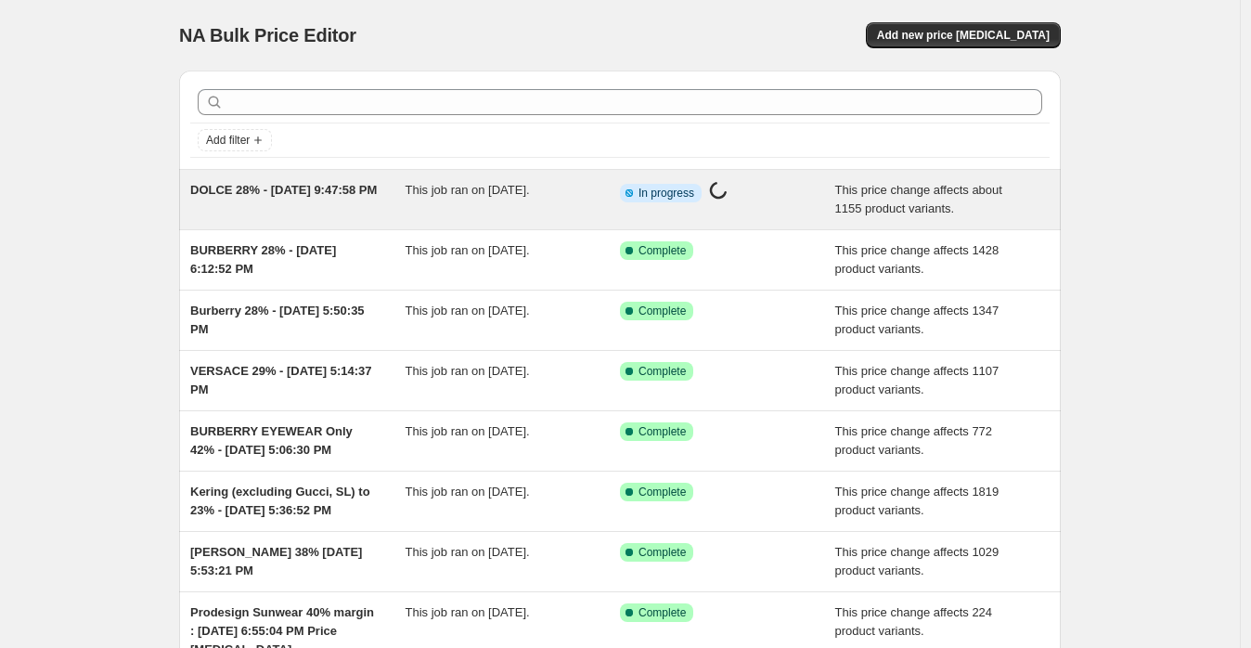
click at [345, 217] on div "DOLCE 28% - [DATE] 9:47:58 PM" at bounding box center [297, 199] width 215 height 37
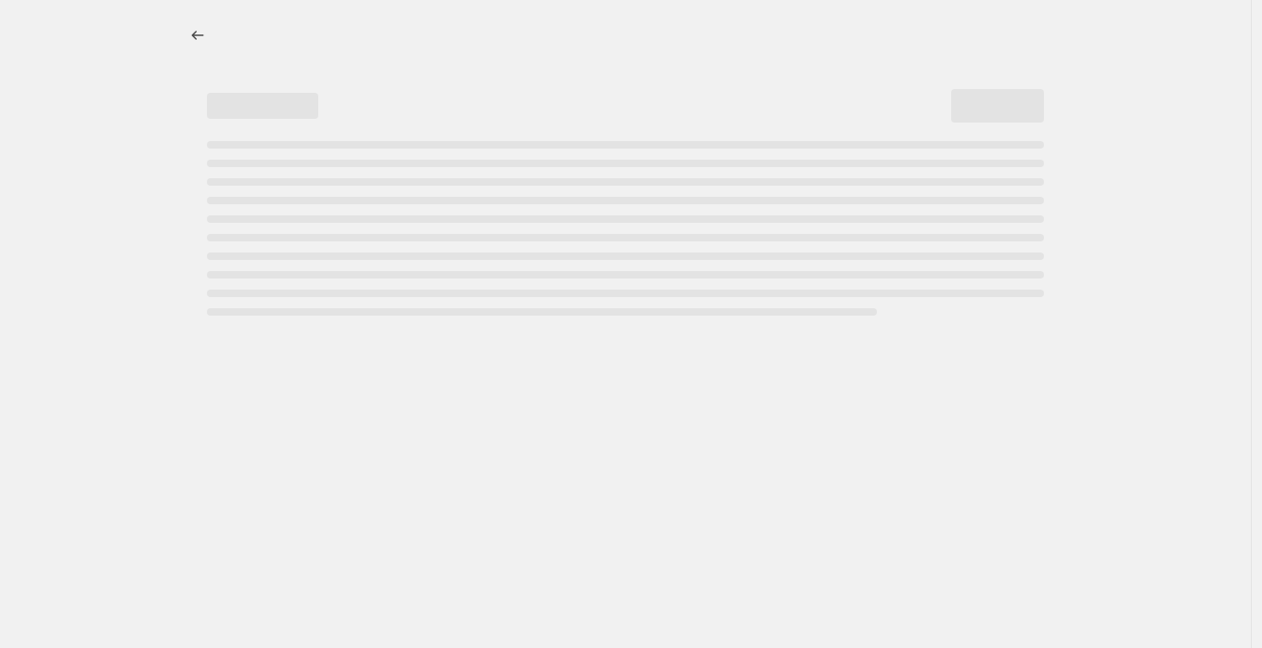
select select "margin"
select select "no_change"
select select "vendor"
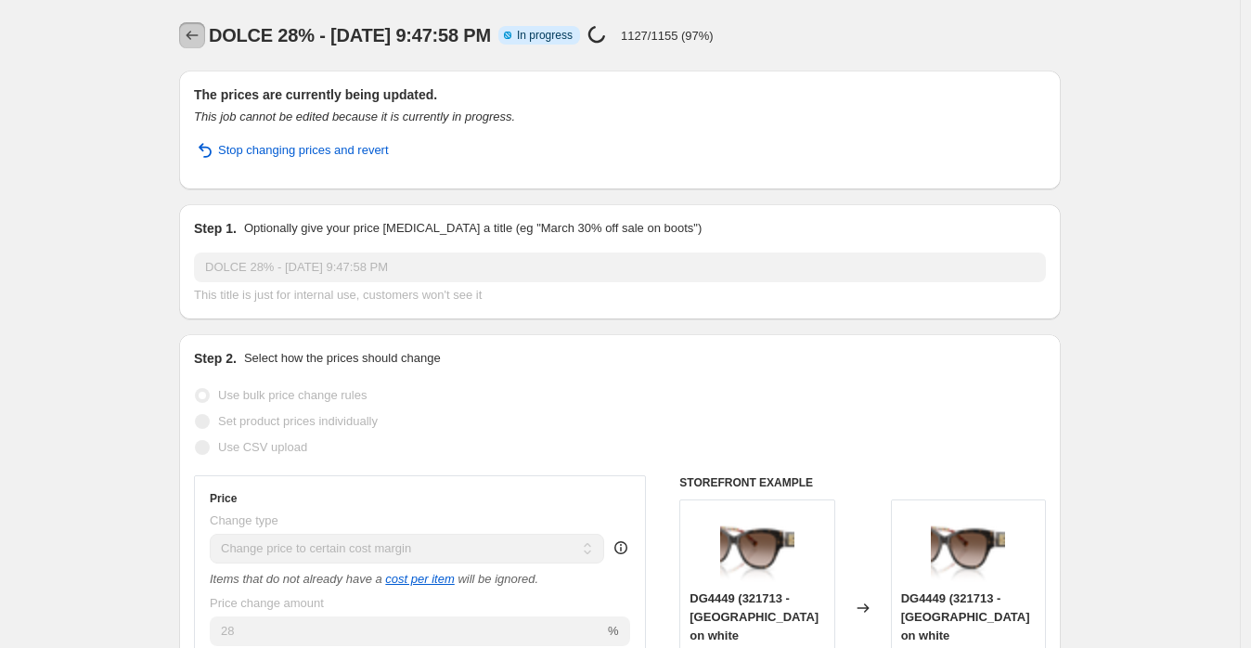
click at [188, 45] on button "Price change jobs" at bounding box center [192, 35] width 26 height 26
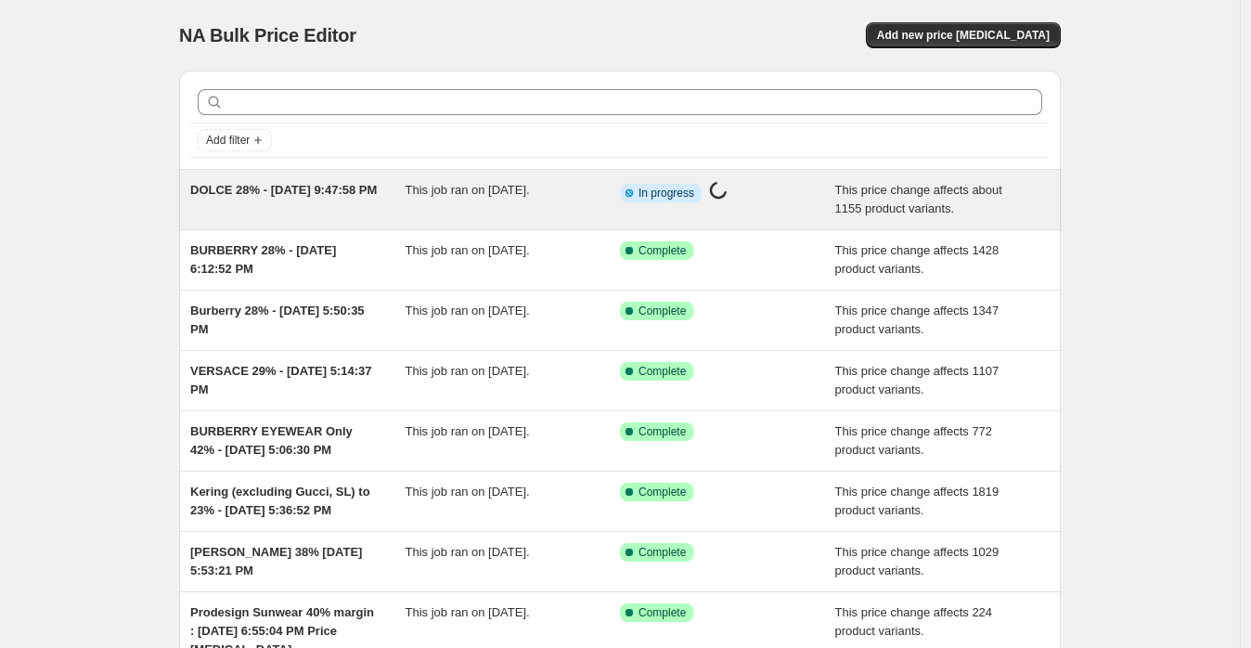
click at [307, 190] on span "DOLCE 28% - [DATE] 9:47:58 PM" at bounding box center [283, 190] width 186 height 14
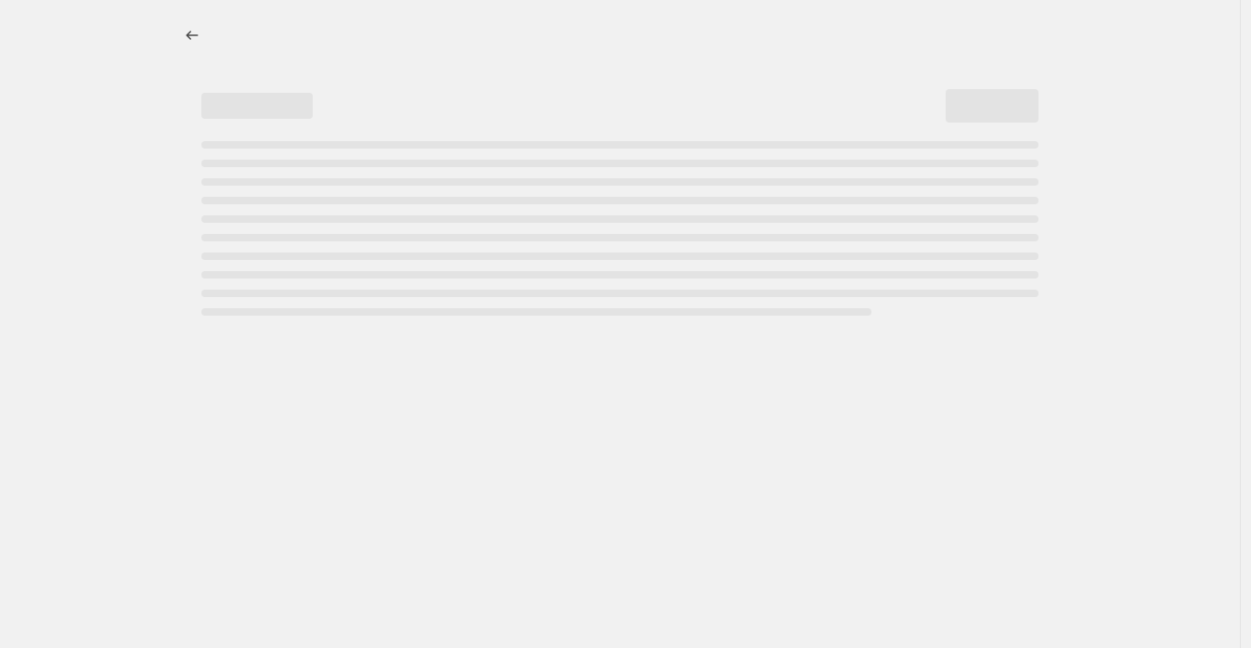
select select "margin"
select select "no_change"
select select "vendor"
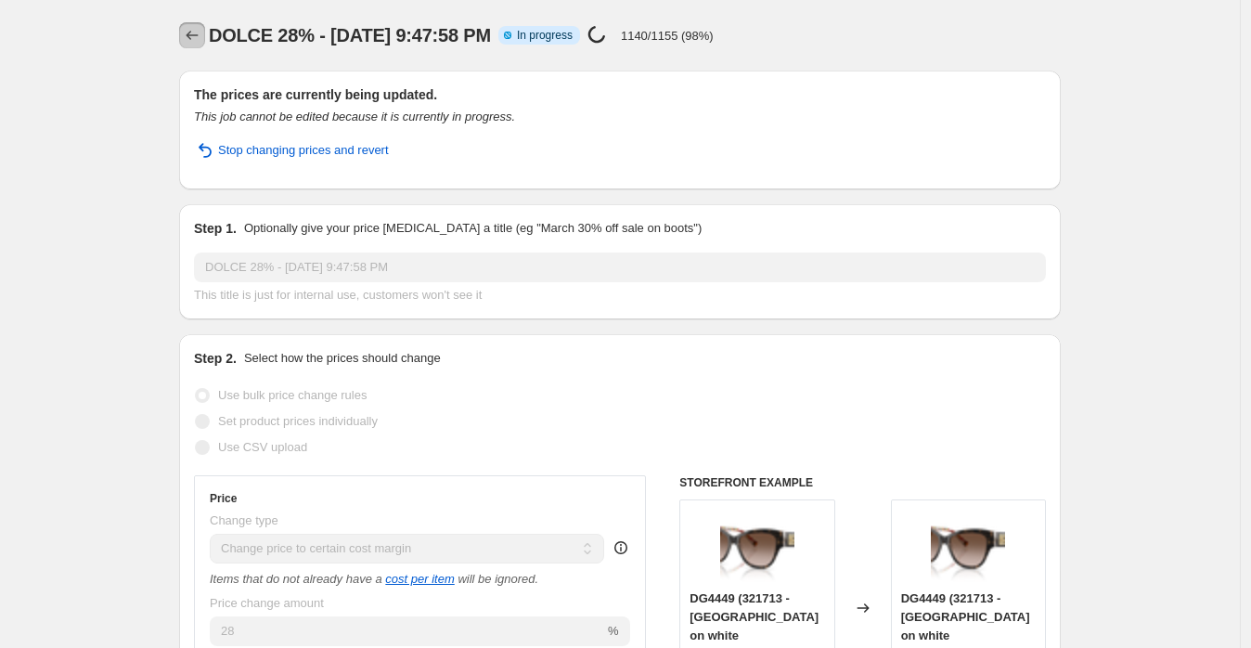
click at [201, 41] on icon "Price change jobs" at bounding box center [192, 35] width 19 height 19
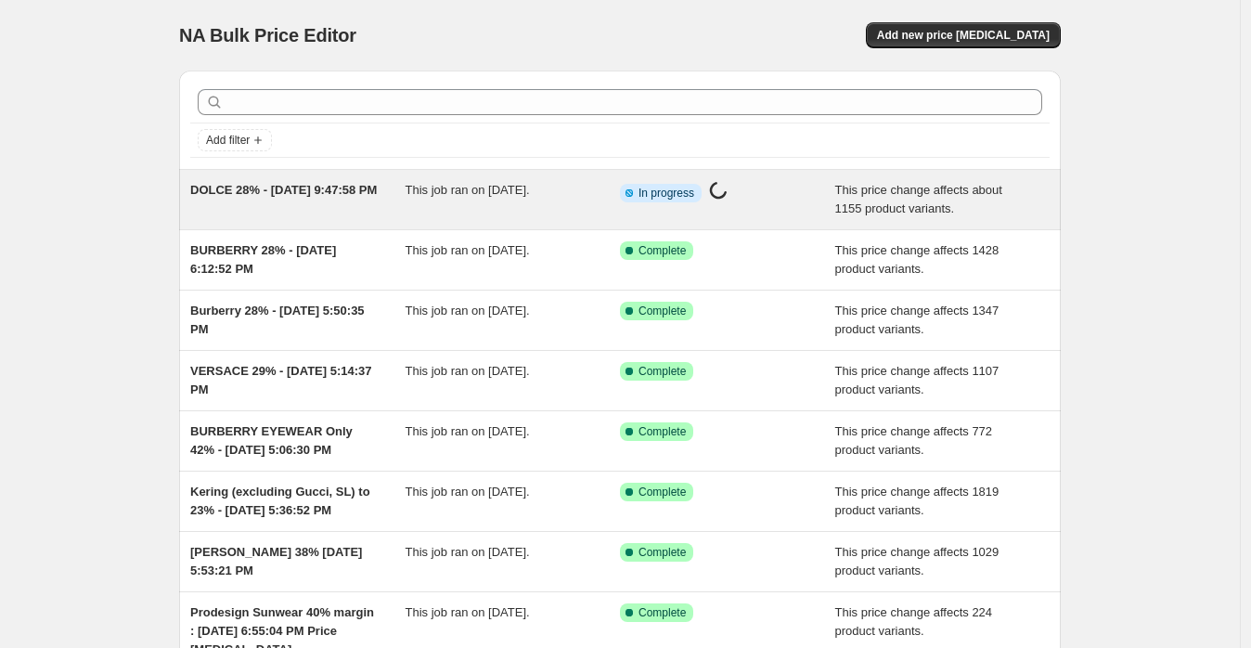
click at [301, 183] on span "DOLCE 28% - [DATE] 9:47:58 PM" at bounding box center [283, 190] width 186 height 14
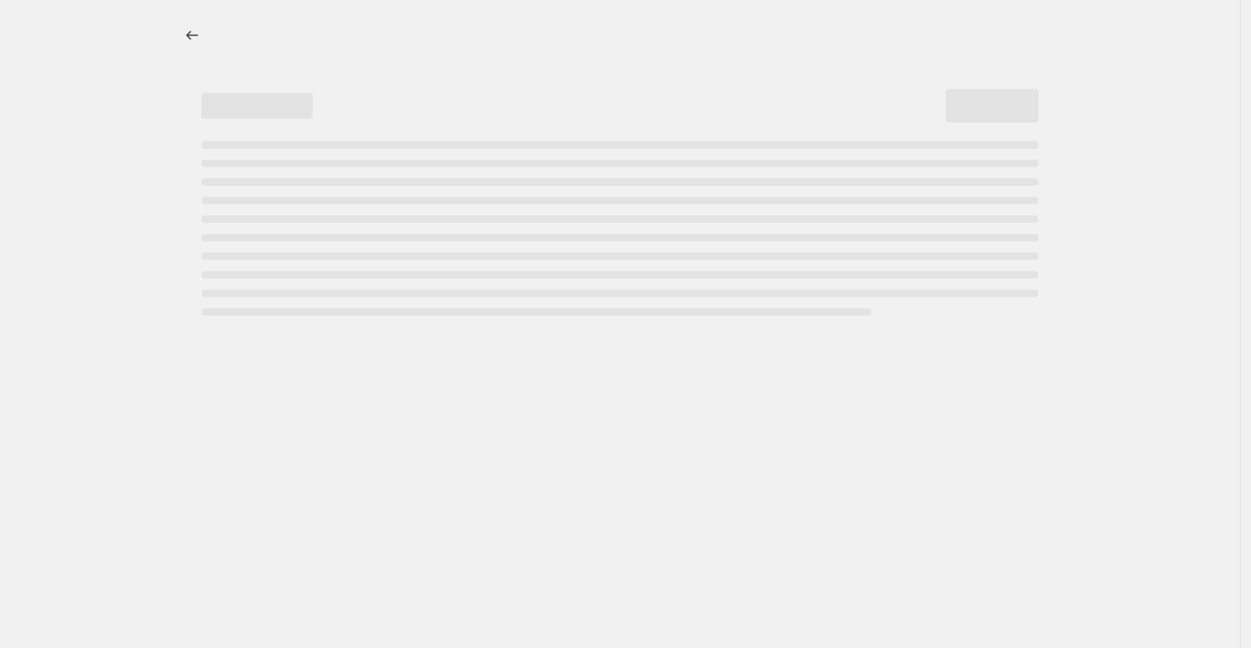
select select "margin"
select select "no_change"
select select "vendor"
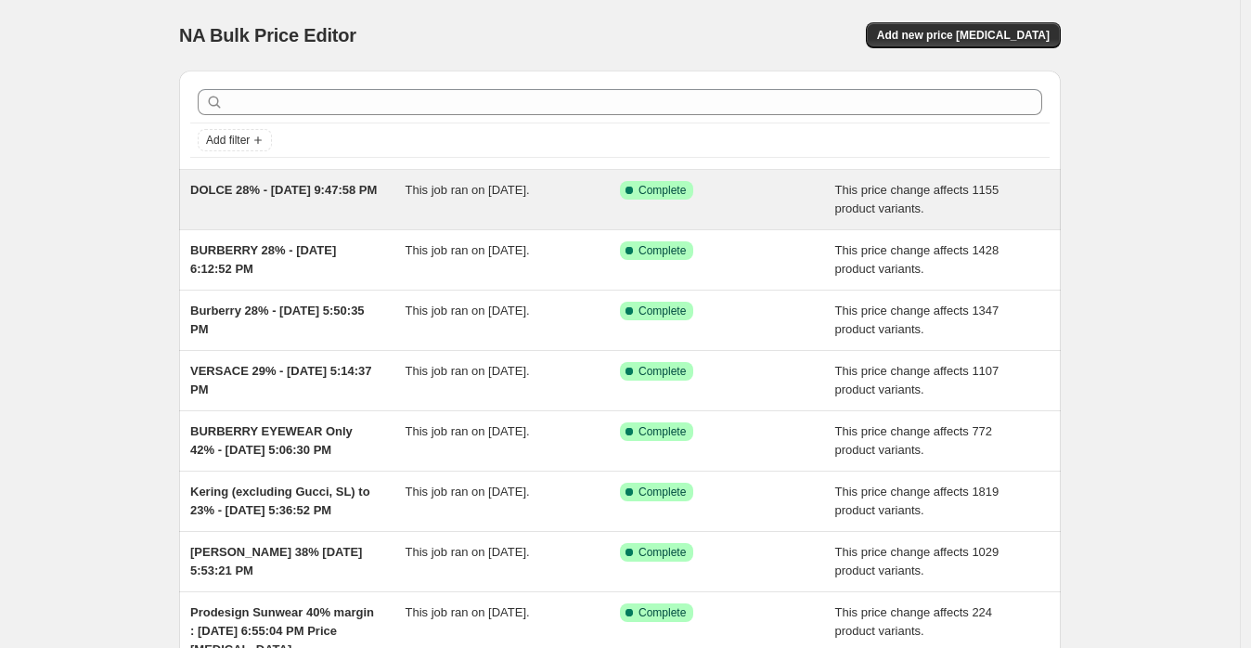
click at [354, 196] on div "DOLCE 28% - [DATE] 9:47:58 PM" at bounding box center [297, 199] width 215 height 37
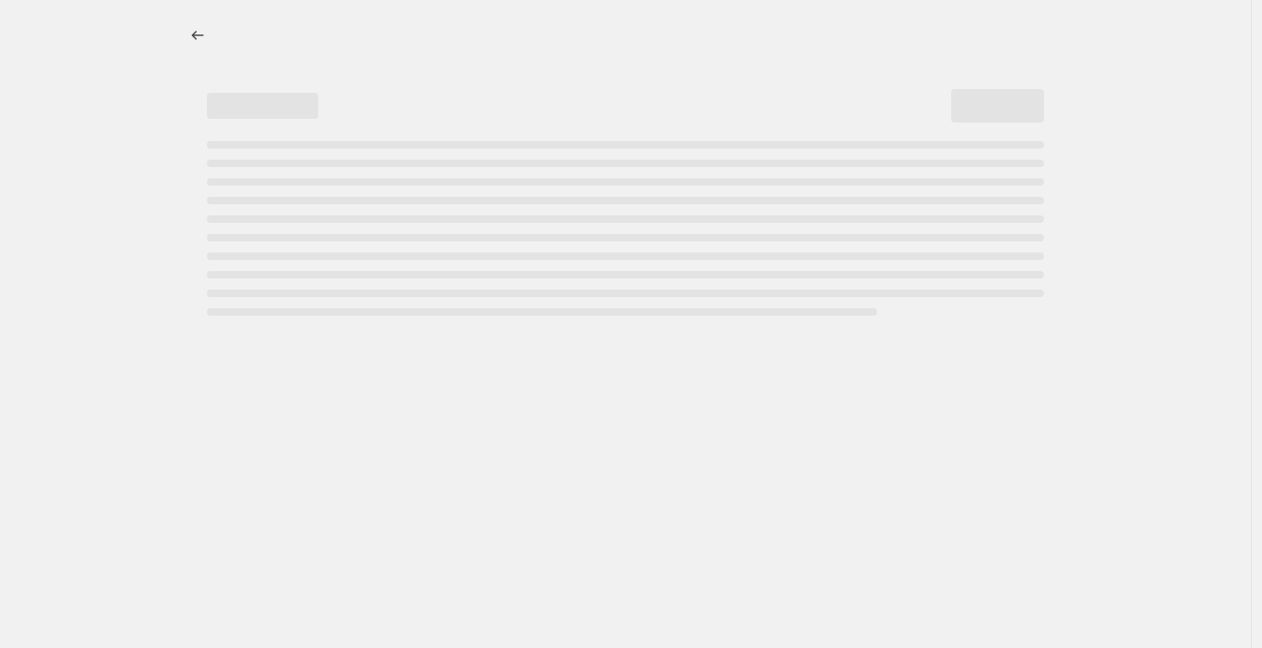
select select "margin"
select select "no_change"
select select "vendor"
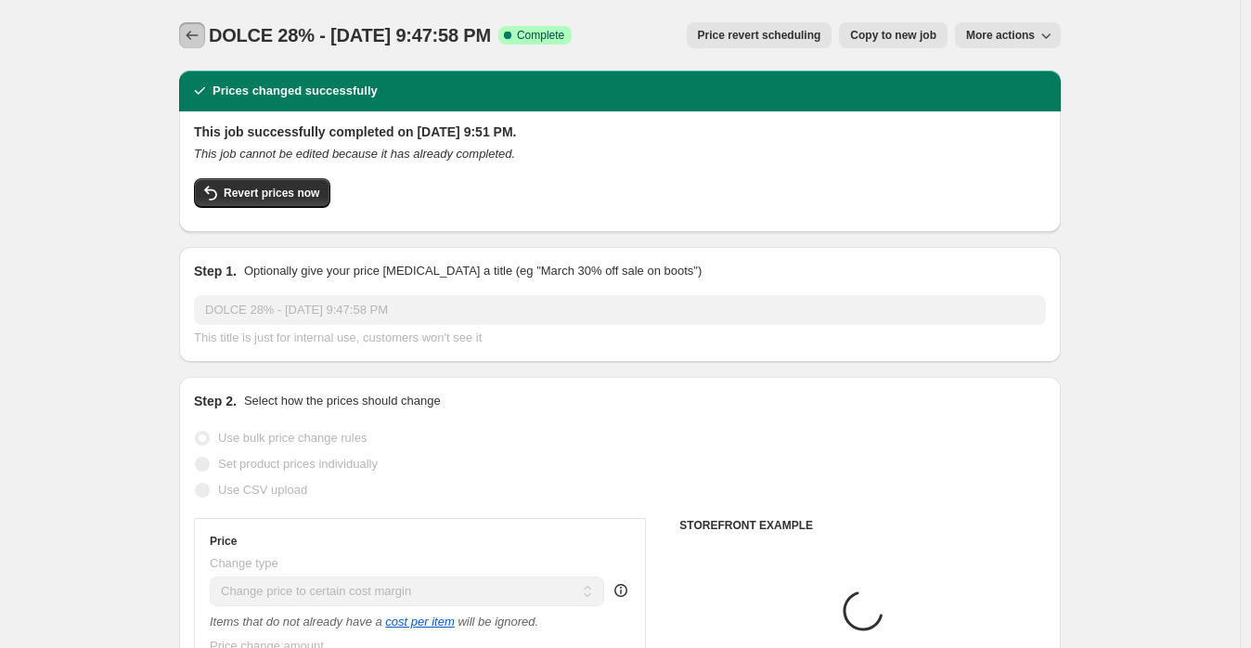
click at [196, 32] on icon "Price change jobs" at bounding box center [192, 35] width 12 height 9
